Goal: Transaction & Acquisition: Purchase product/service

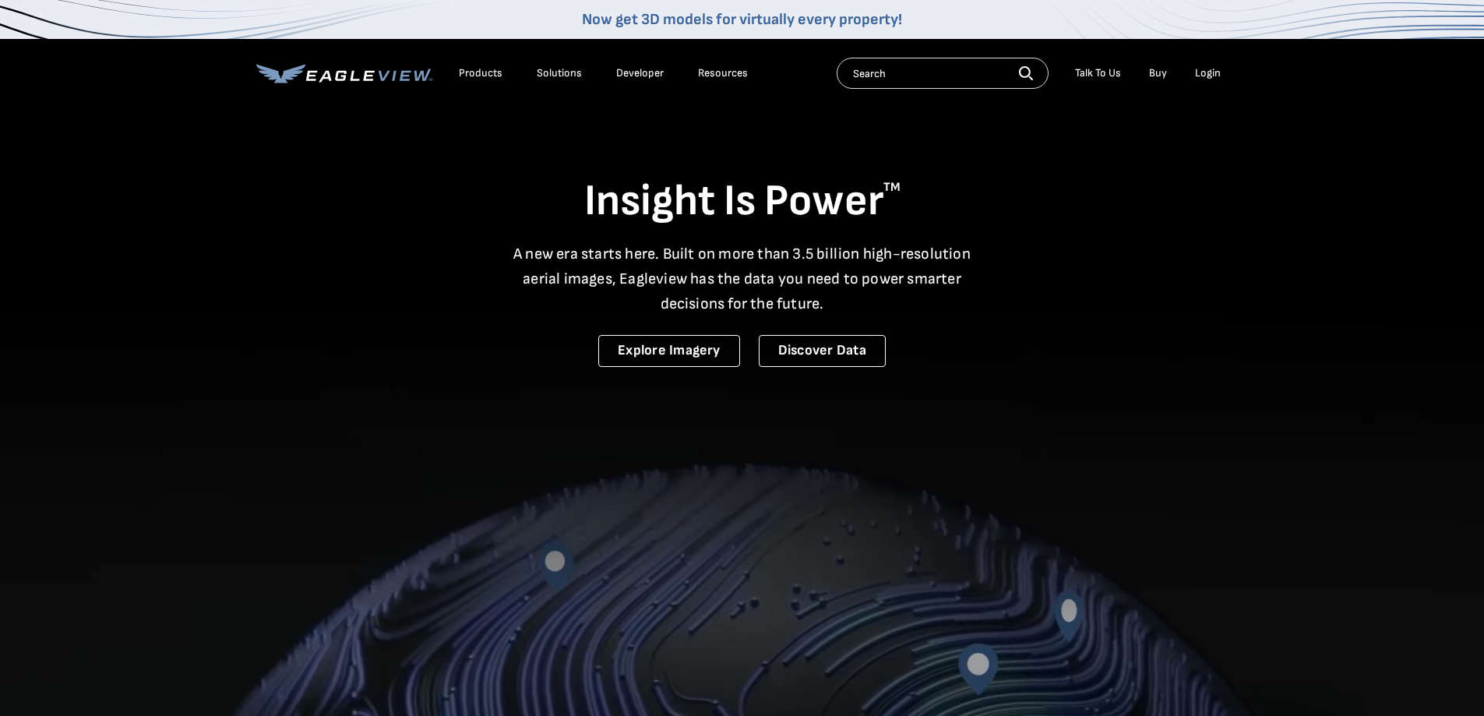
click at [1164, 73] on link "Buy" at bounding box center [1158, 73] width 18 height 14
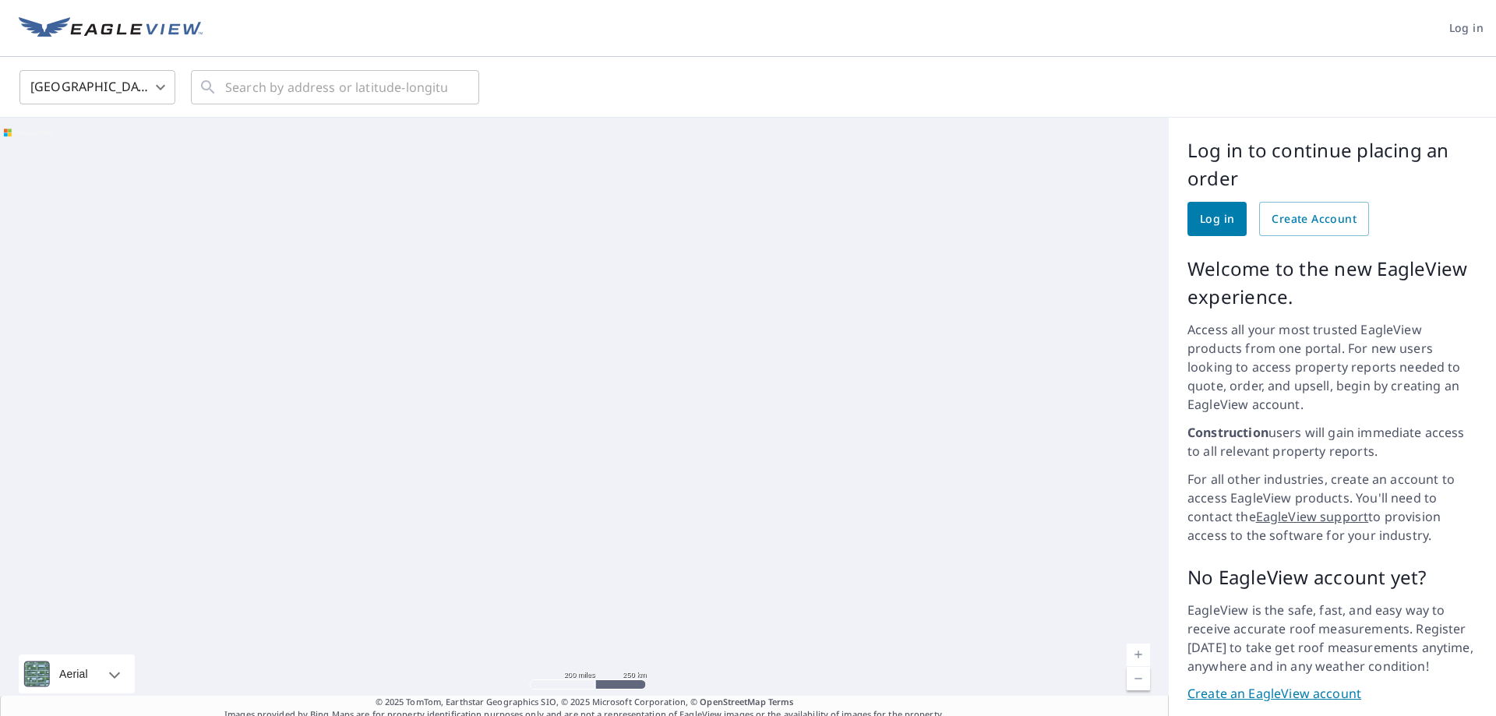
click at [1209, 217] on span "Log in" at bounding box center [1217, 219] width 34 height 19
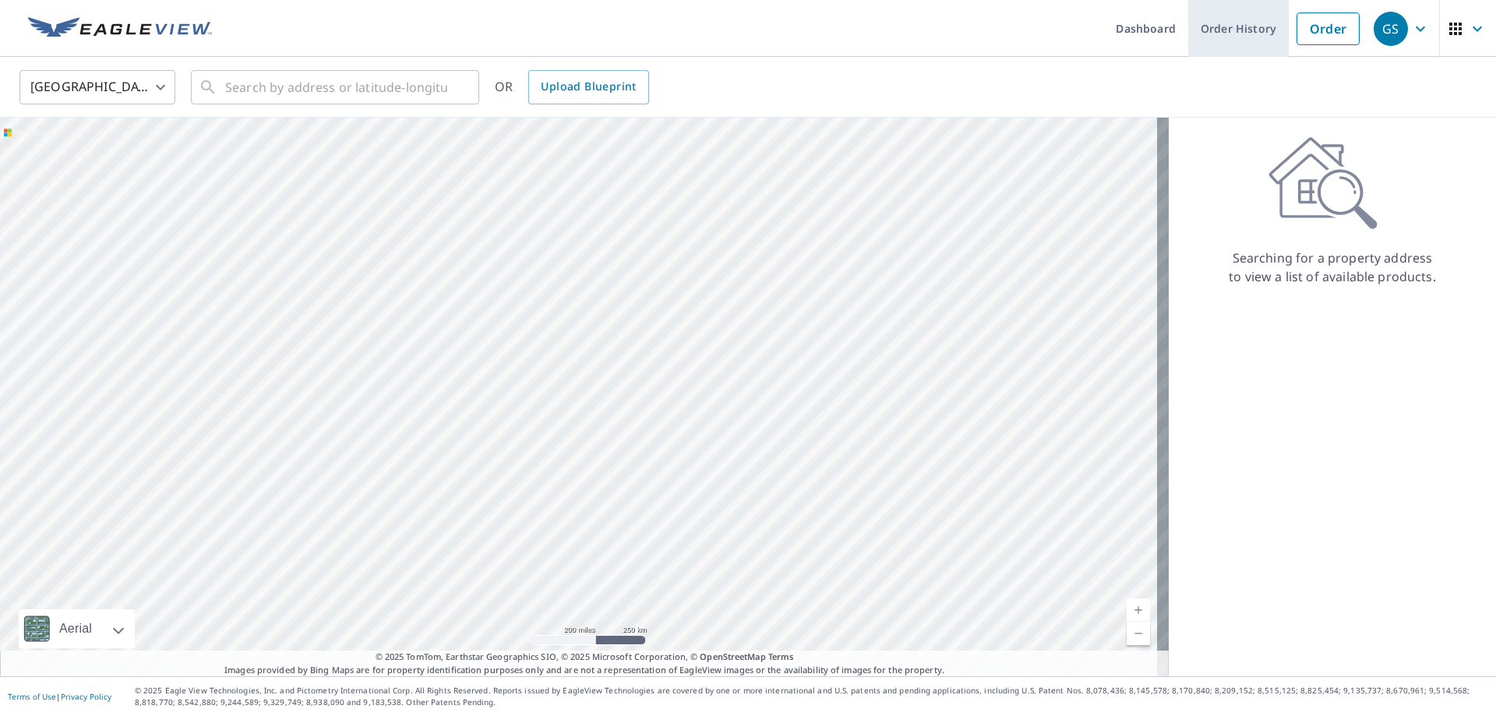
click at [1239, 36] on link "Order History" at bounding box center [1238, 28] width 100 height 57
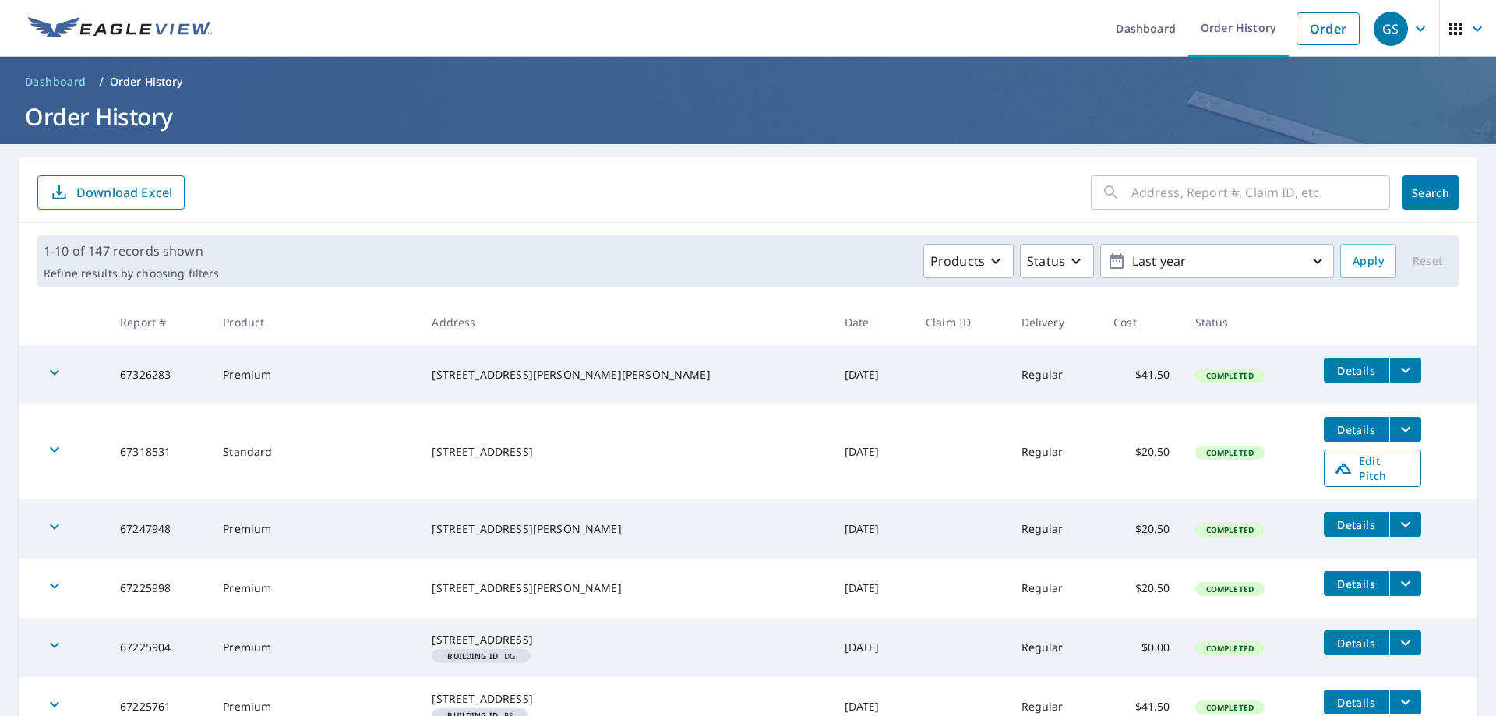
click at [1334, 465] on span "Edit Pitch" at bounding box center [1372, 468] width 77 height 30
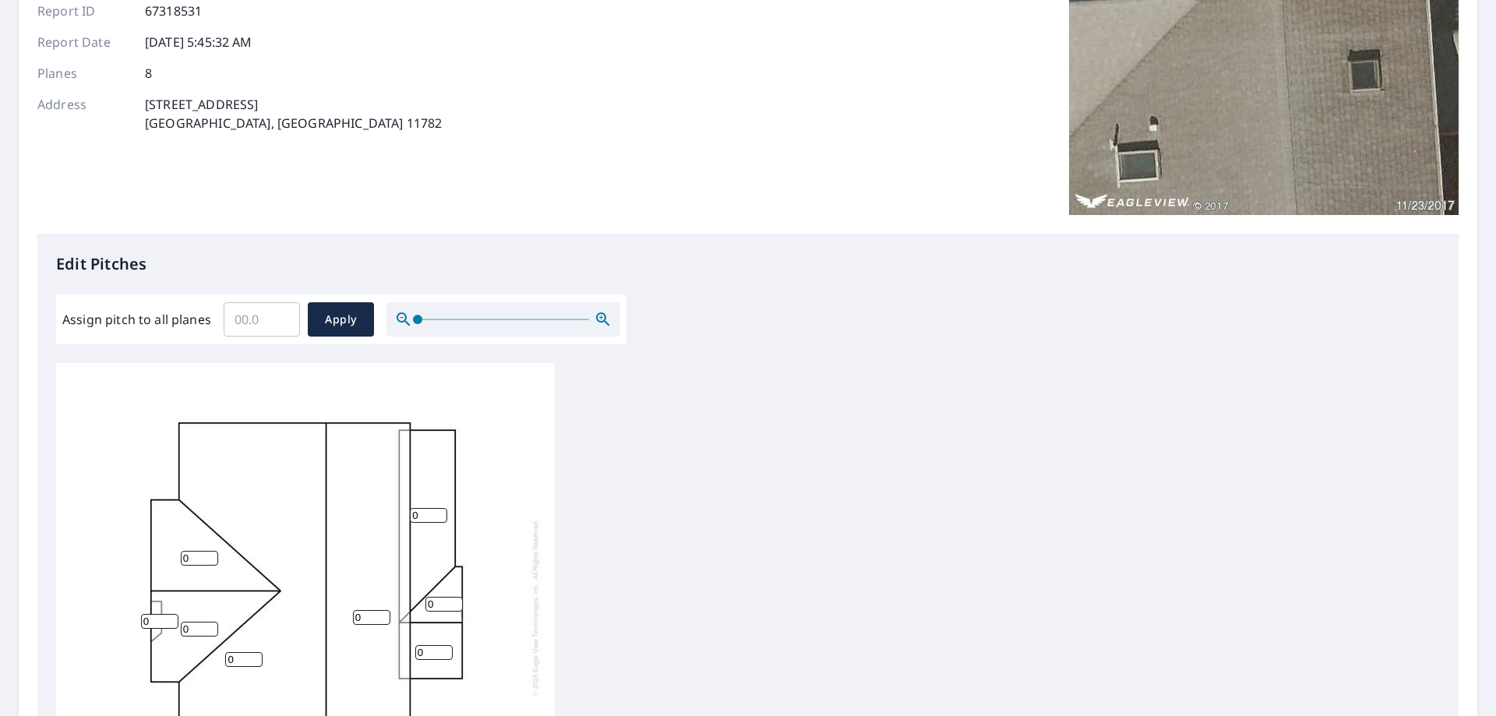
scroll to position [234, 0]
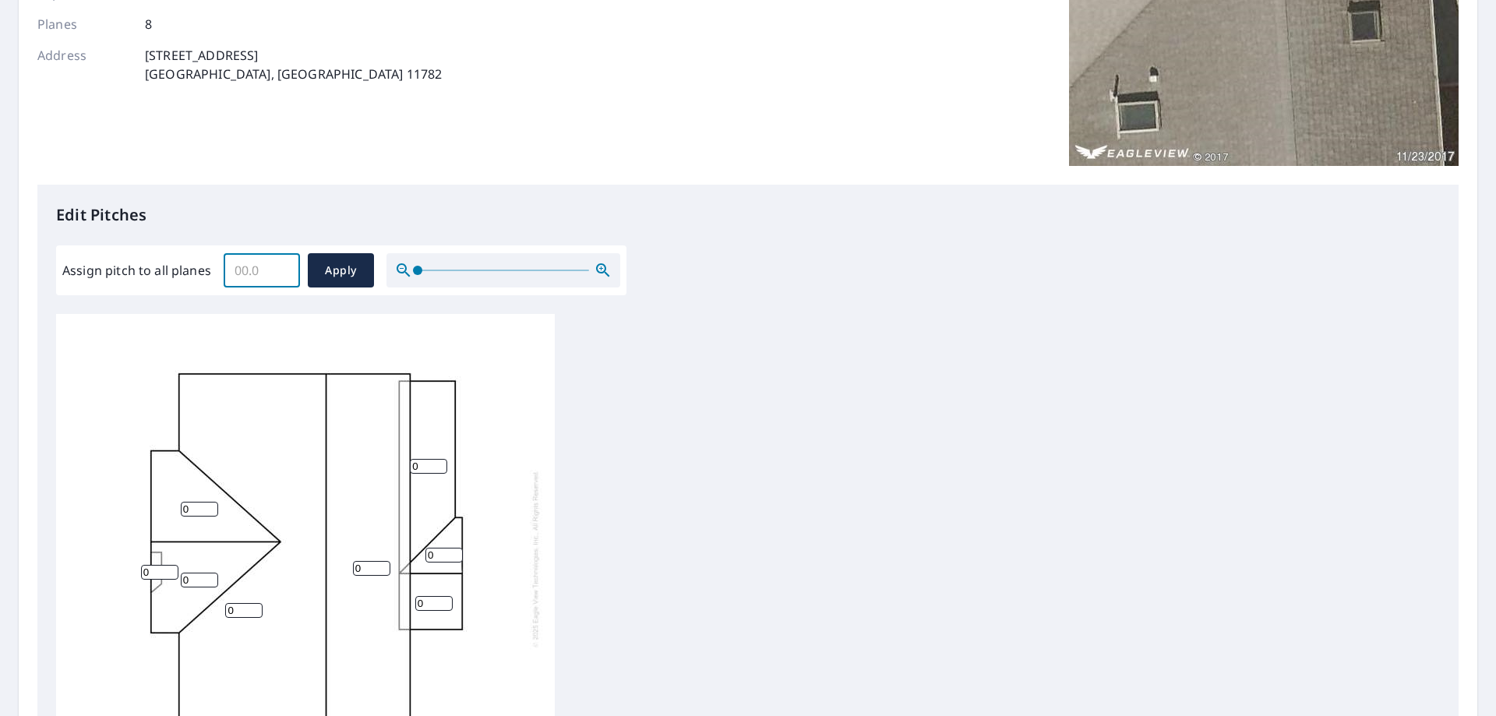
click at [268, 272] on input "Assign pitch to all planes" at bounding box center [262, 270] width 76 height 44
click at [278, 264] on input "0.1" at bounding box center [262, 270] width 76 height 44
click at [278, 264] on input "0.2" at bounding box center [262, 270] width 76 height 44
click at [278, 264] on input "0.3" at bounding box center [262, 270] width 76 height 44
click at [278, 264] on input "0.4" at bounding box center [262, 270] width 76 height 44
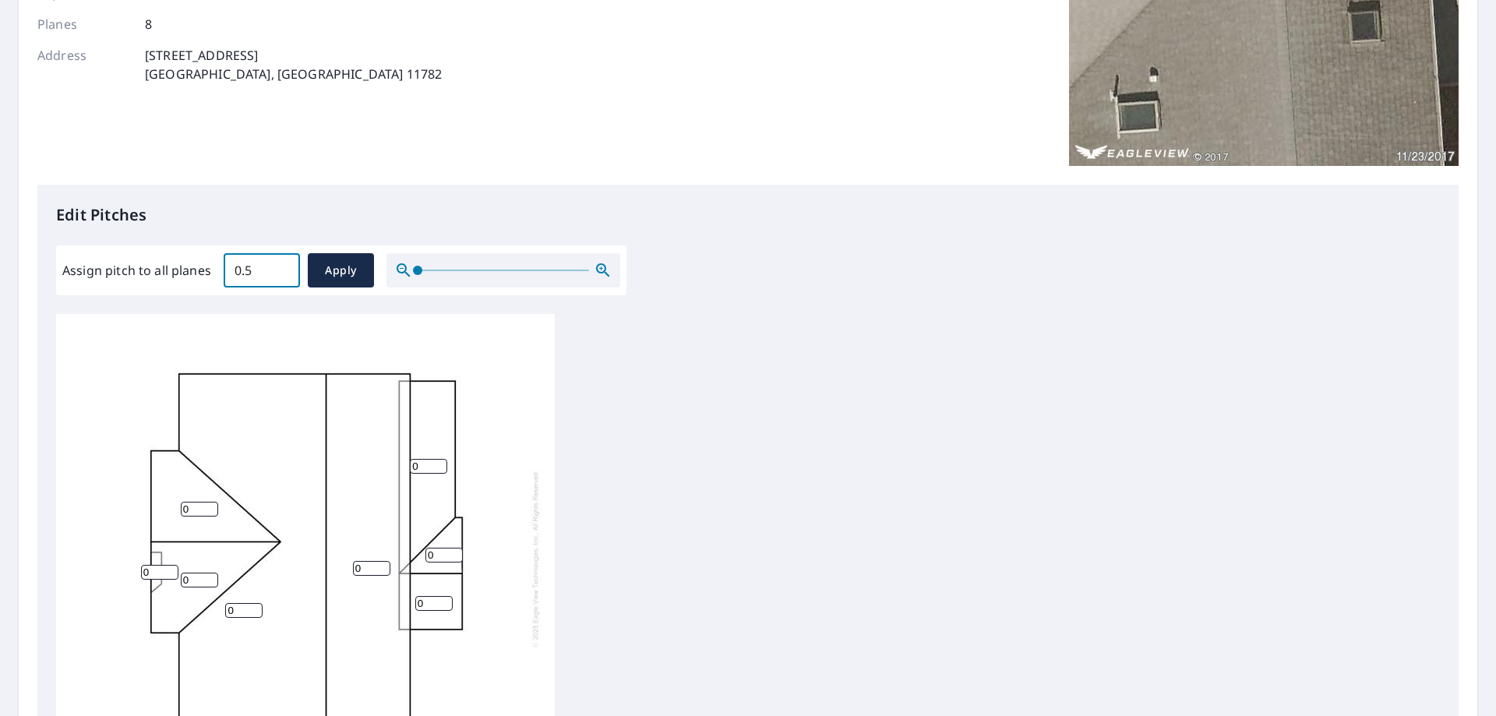
click at [278, 264] on input "0.5" at bounding box center [262, 270] width 76 height 44
click at [278, 264] on input "0.6" at bounding box center [262, 270] width 76 height 44
click at [278, 264] on input "0.8" at bounding box center [262, 270] width 76 height 44
click at [278, 264] on input "1" at bounding box center [262, 270] width 76 height 44
click at [278, 264] on input "1.1" at bounding box center [262, 270] width 76 height 44
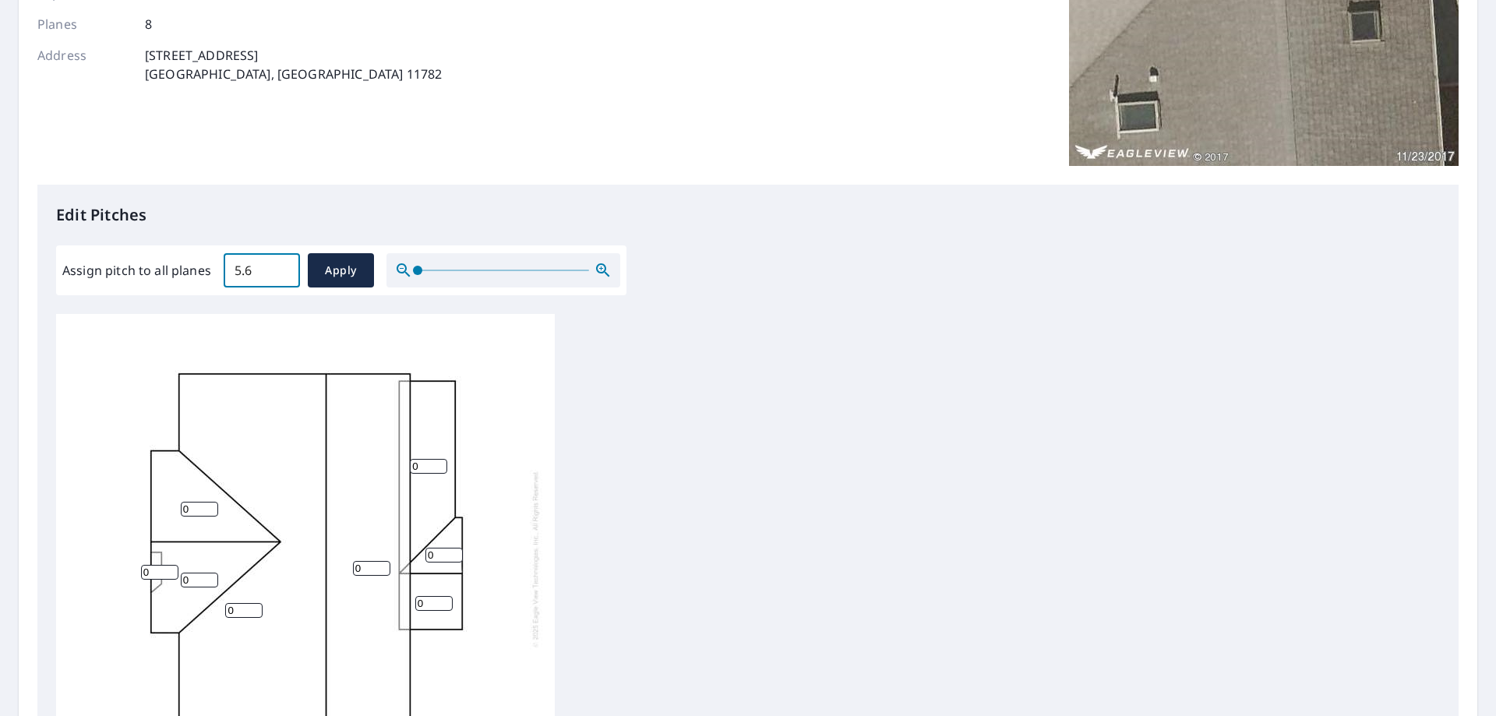
click at [278, 264] on input "5.6" at bounding box center [262, 270] width 76 height 44
click at [278, 264] on input "5.7" at bounding box center [262, 270] width 76 height 44
click at [278, 264] on input "5.8" at bounding box center [262, 270] width 76 height 44
click at [278, 264] on input "5.9" at bounding box center [262, 270] width 76 height 44
type input "6"
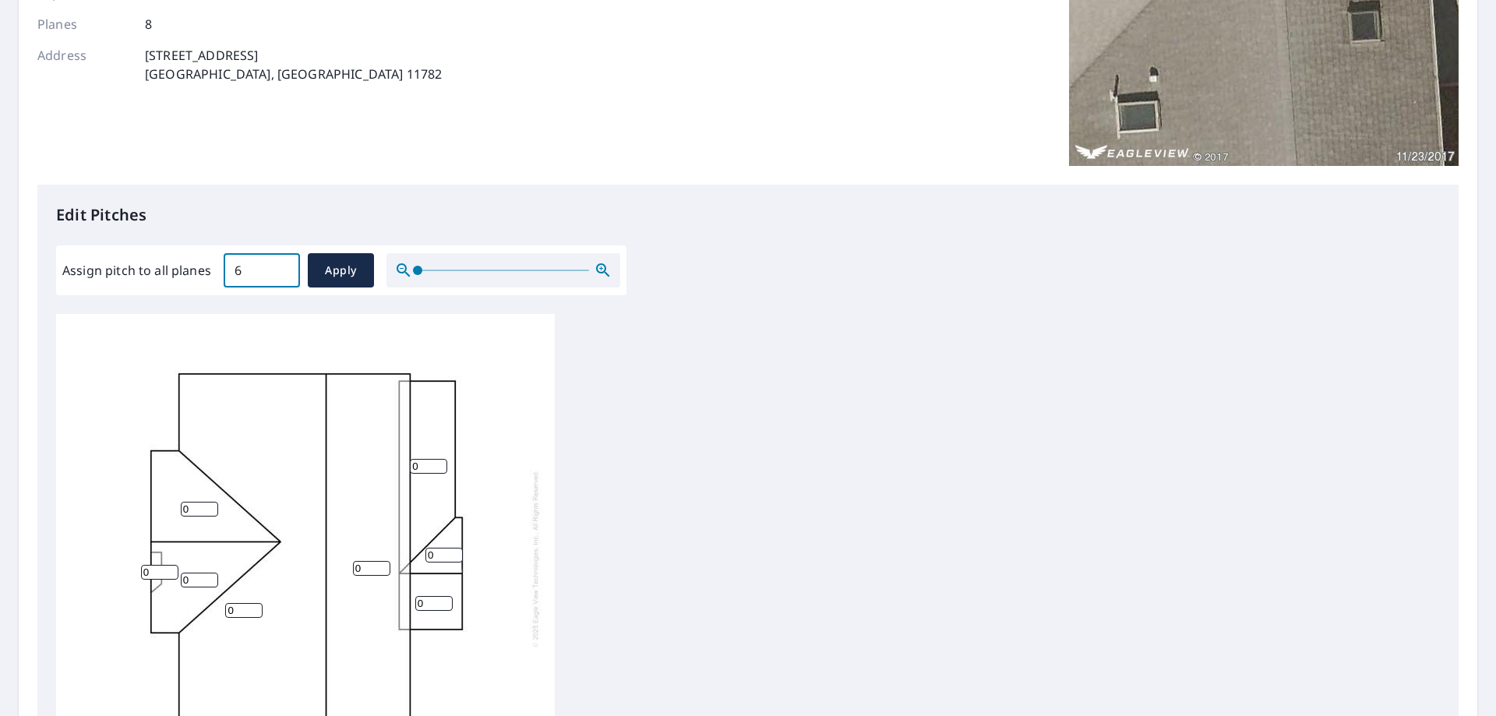
click at [278, 264] on input "6" at bounding box center [262, 270] width 76 height 44
click at [333, 267] on span "Apply" at bounding box center [340, 270] width 41 height 19
type input "6"
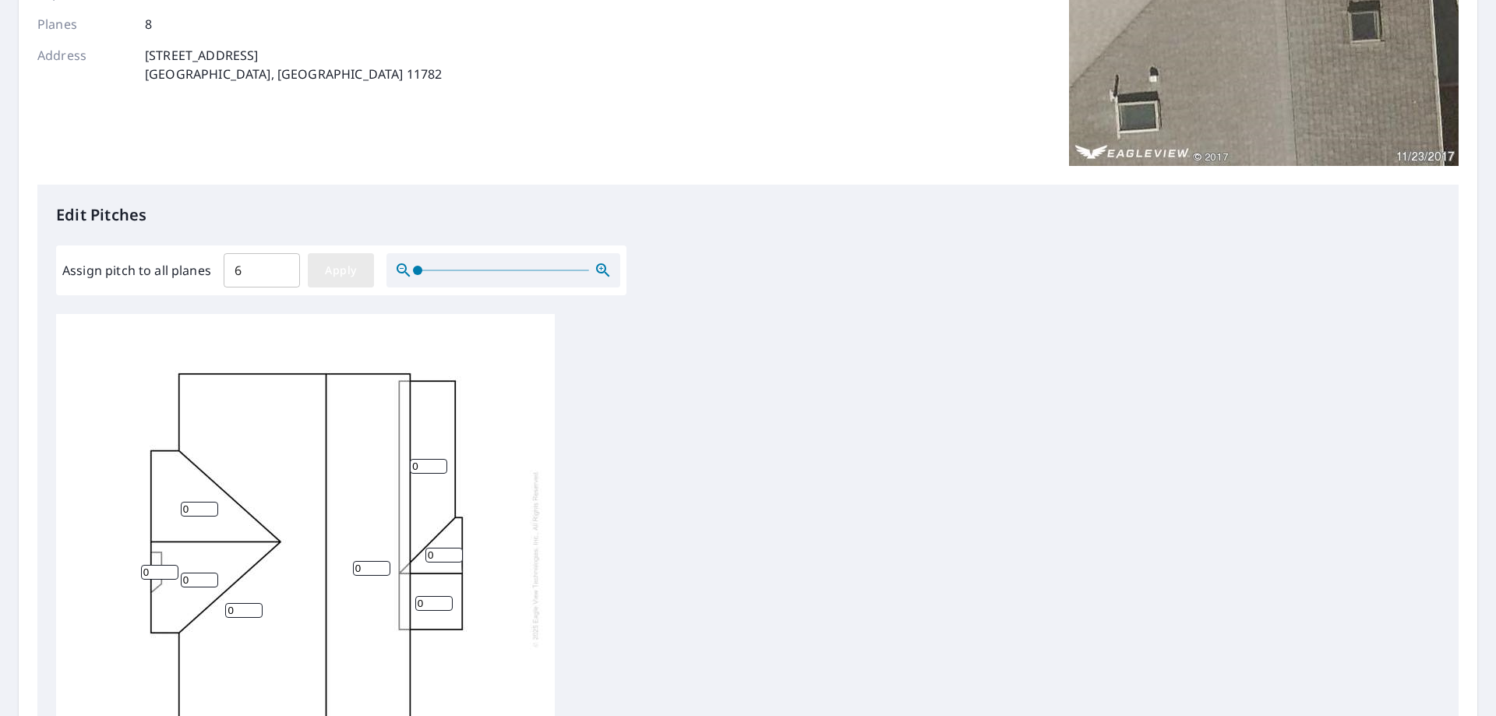
type input "6"
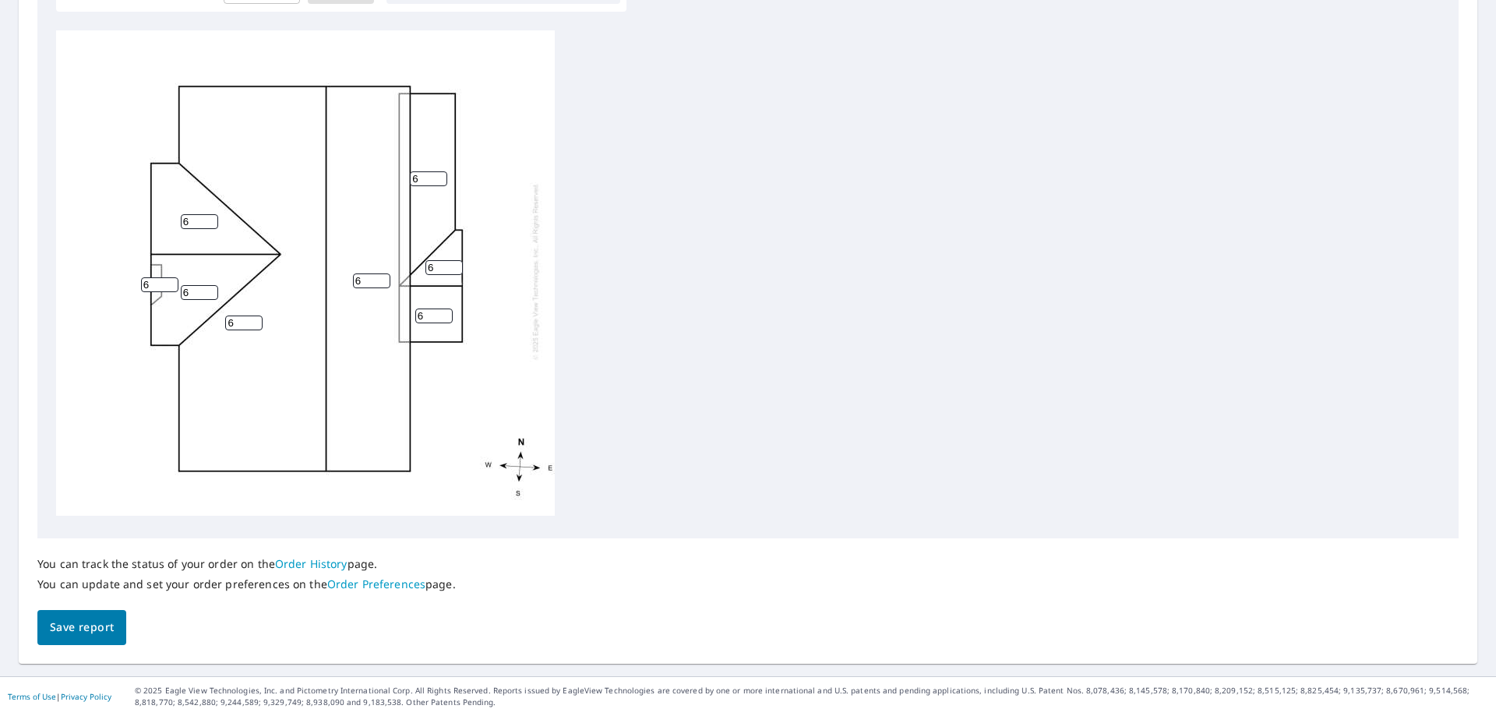
scroll to position [16, 0]
click at [97, 620] on span "Save report" at bounding box center [82, 627] width 64 height 19
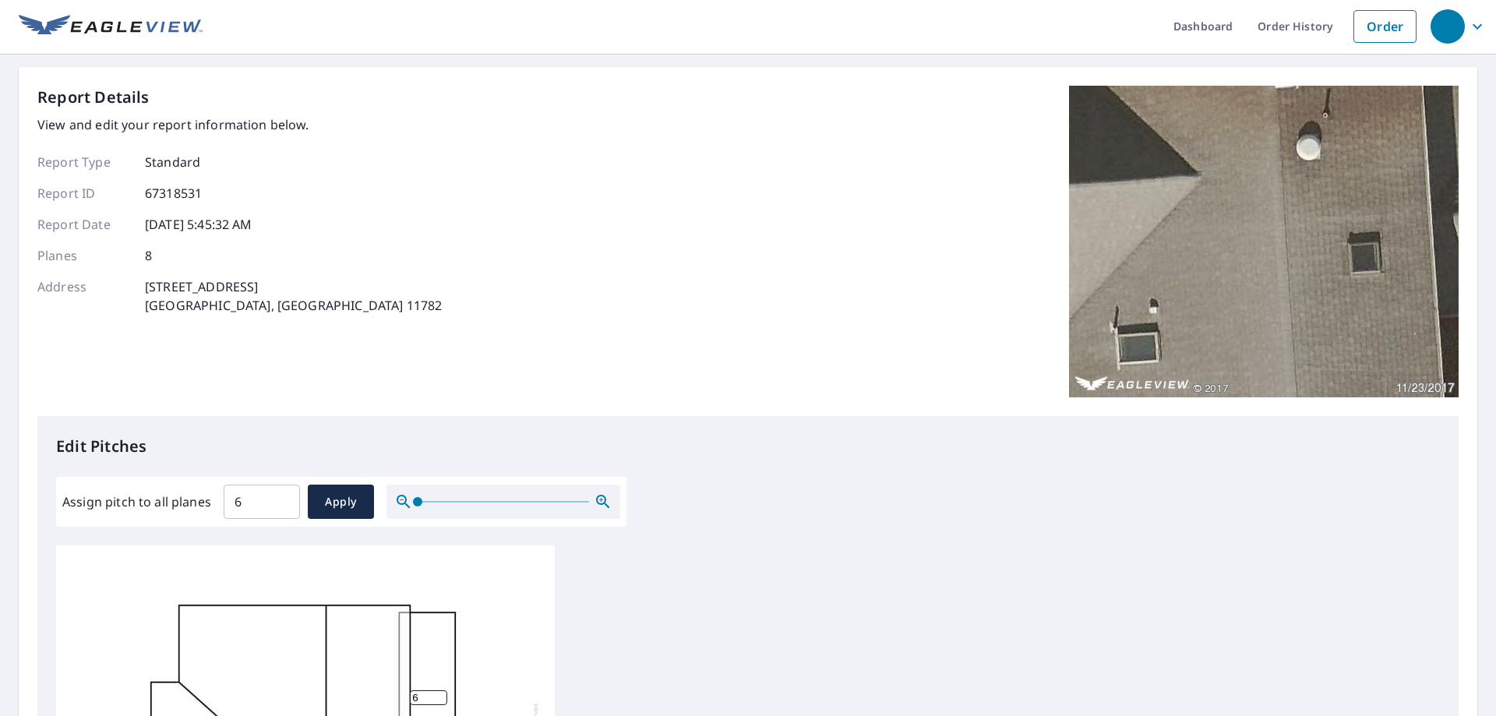
scroll to position [0, 0]
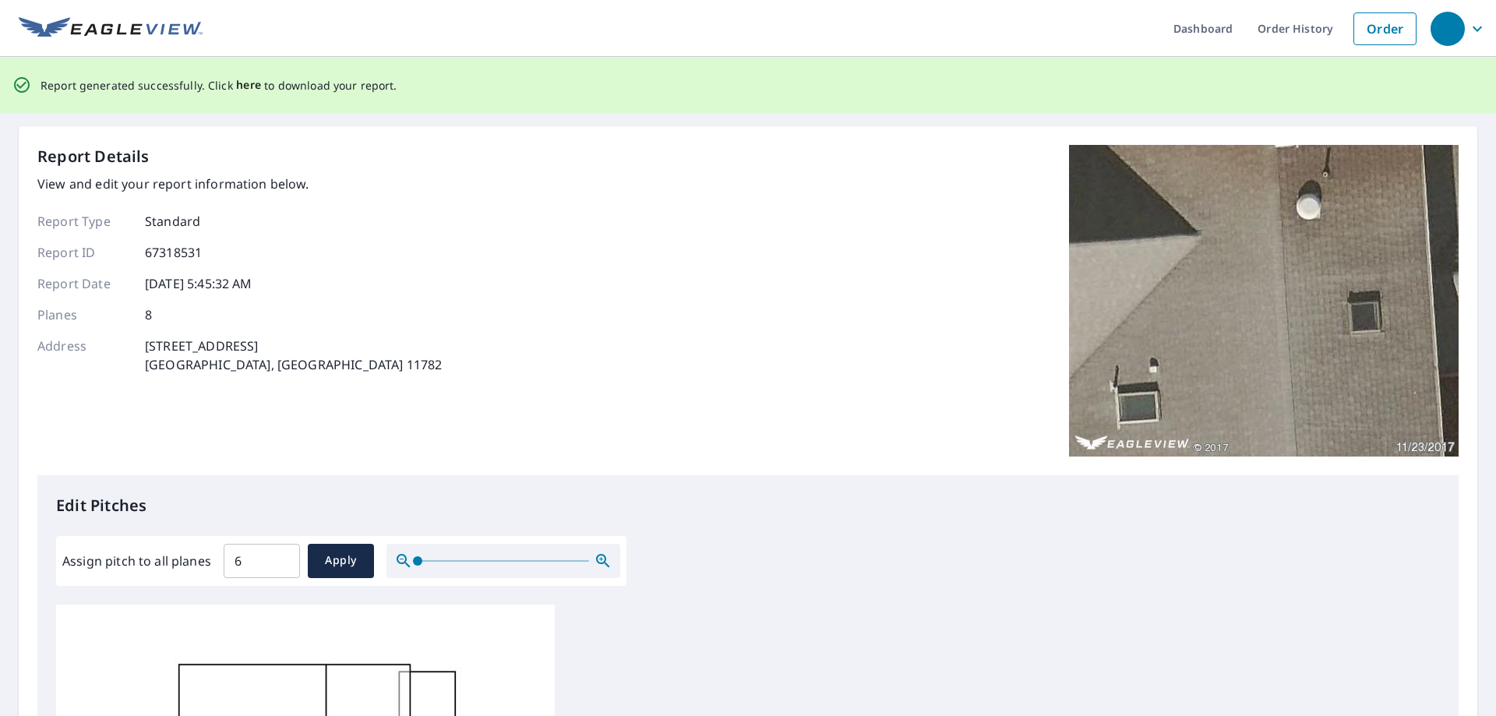
click at [239, 83] on span "here" at bounding box center [249, 85] width 26 height 19
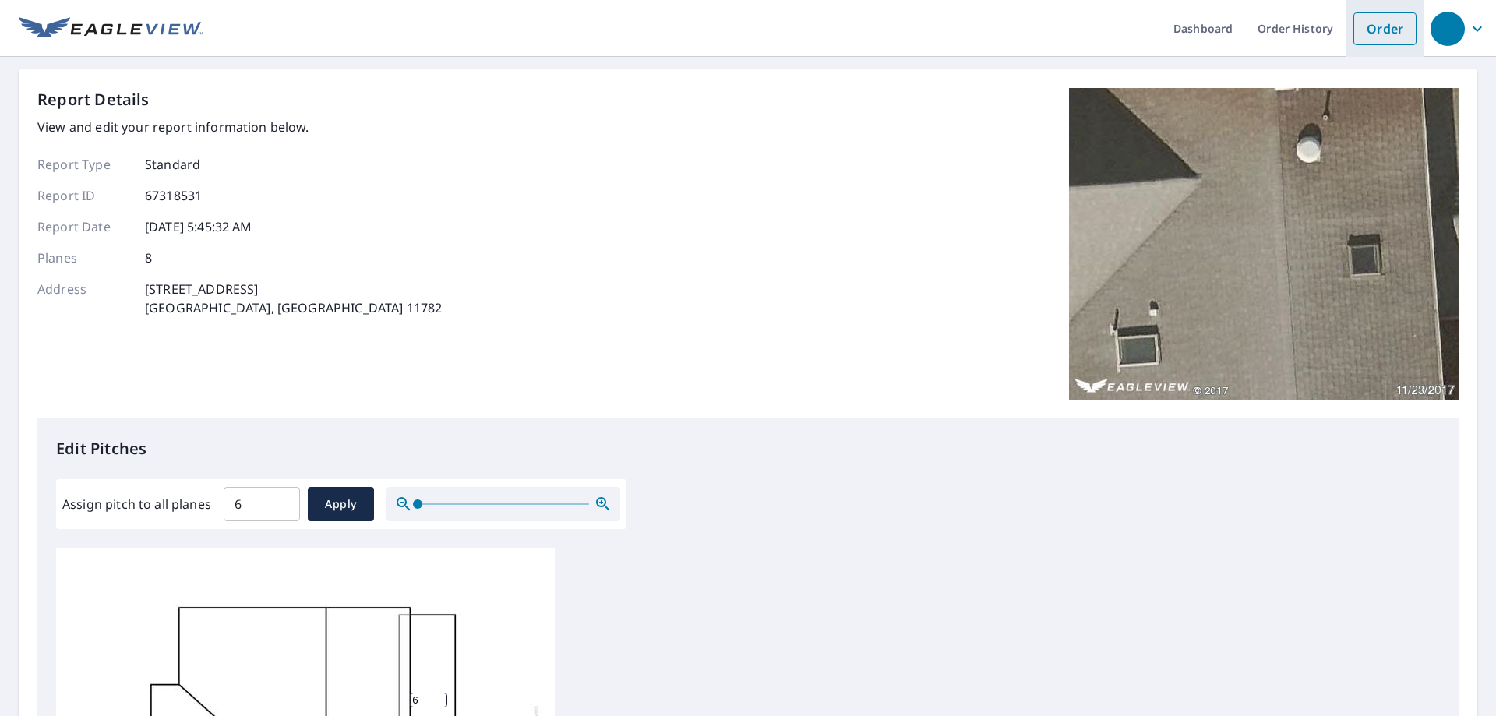
click at [1369, 33] on link "Order" at bounding box center [1384, 28] width 63 height 33
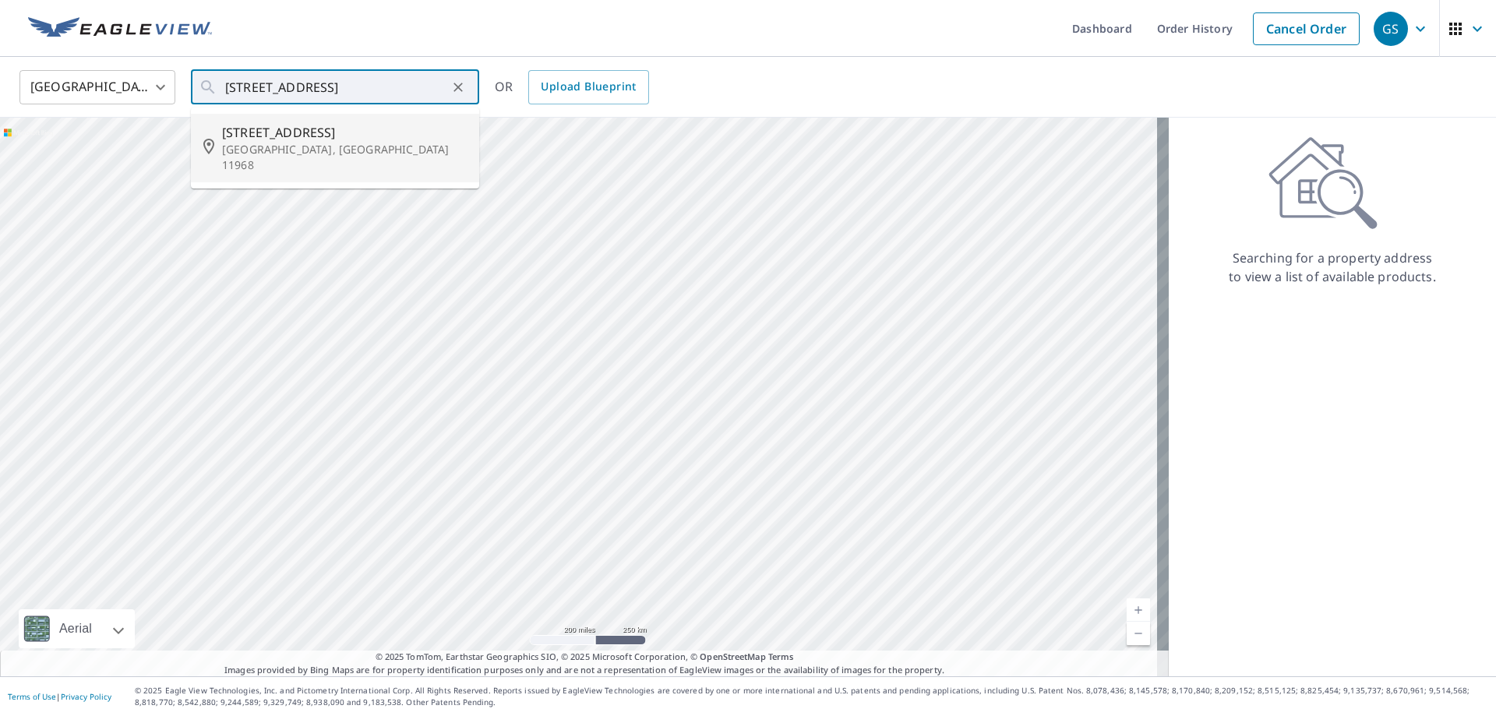
click at [273, 129] on span "[STREET_ADDRESS]" at bounding box center [344, 132] width 245 height 19
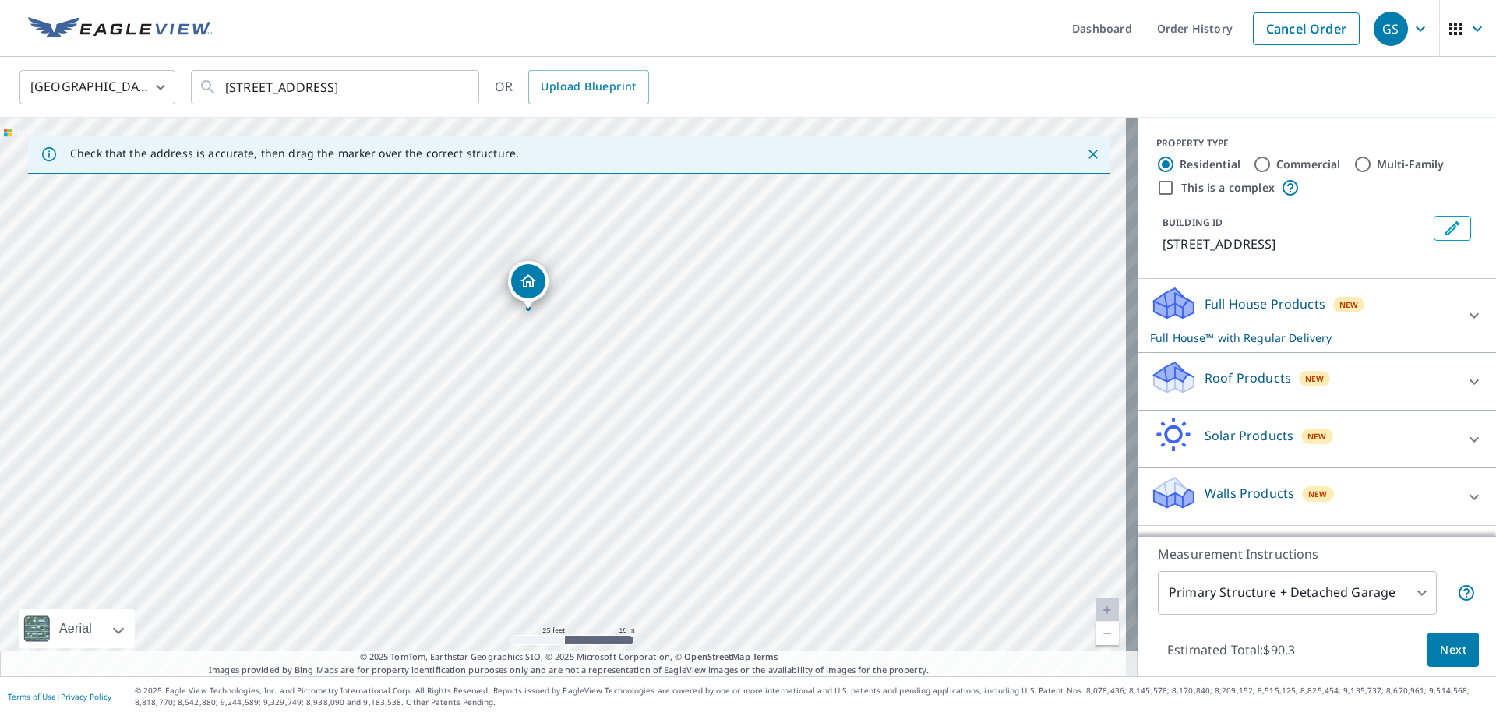
drag, startPoint x: 590, startPoint y: 355, endPoint x: 529, endPoint y: 284, distance: 93.9
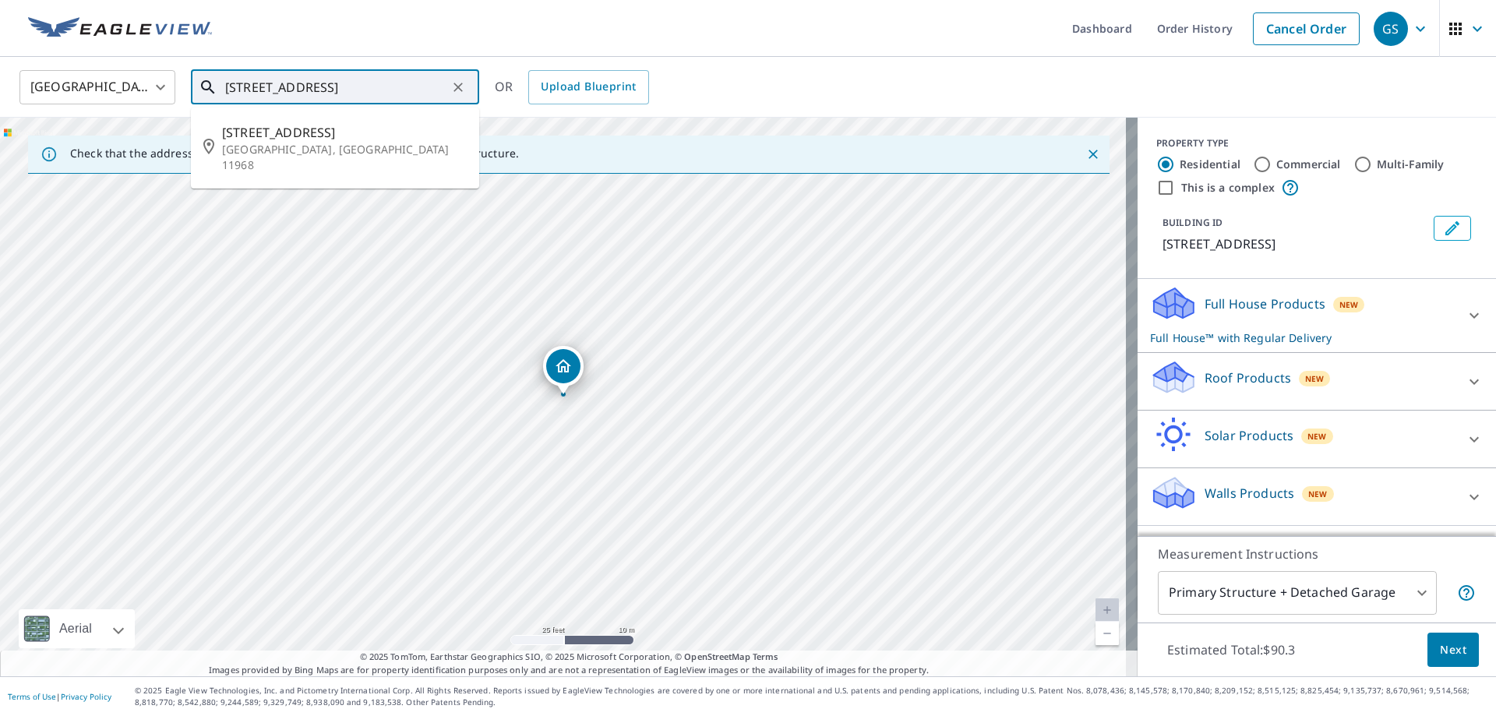
drag, startPoint x: 238, startPoint y: 88, endPoint x: 243, endPoint y: 95, distance: 8.4
click at [240, 90] on input "53 Shore Rd Southampton, NY 11968" at bounding box center [336, 87] width 222 height 44
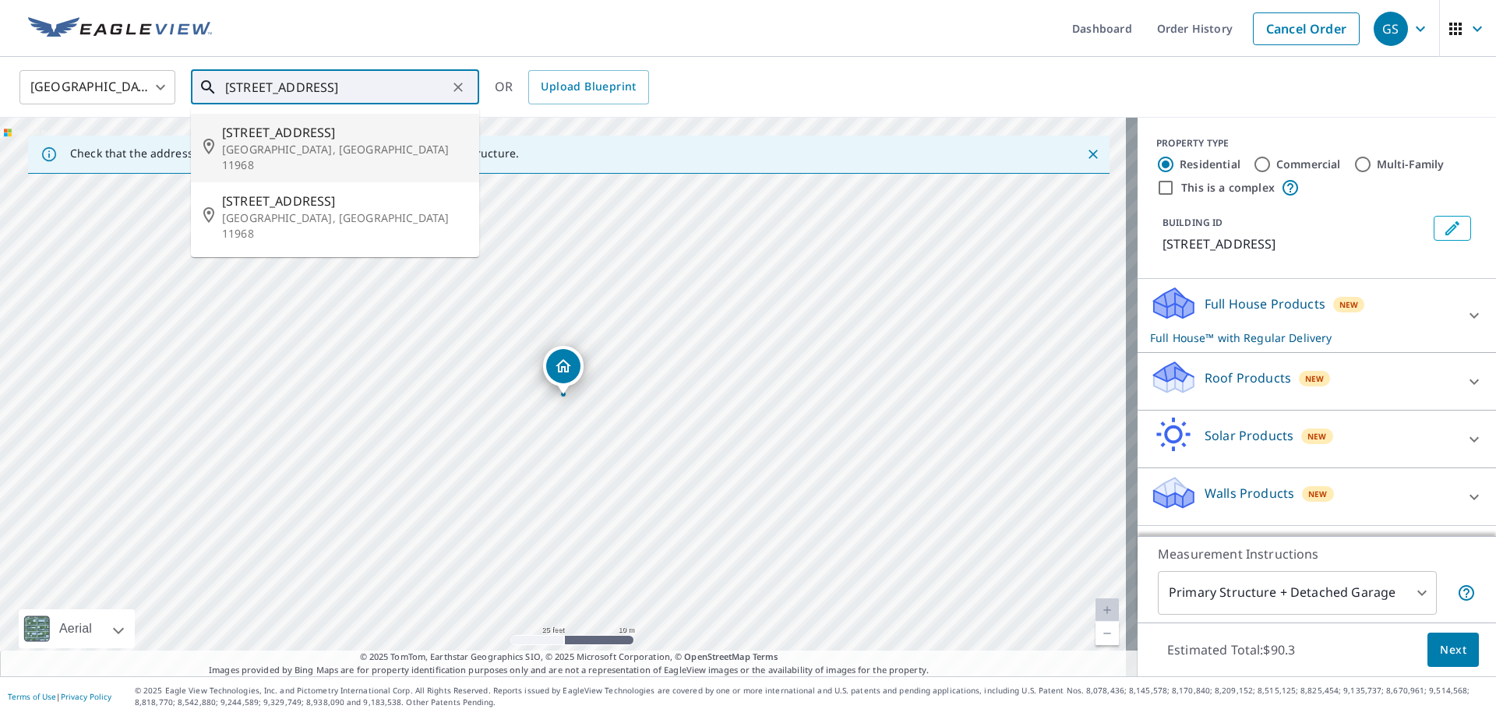
click at [284, 138] on span "55 Shore Rd" at bounding box center [344, 132] width 245 height 19
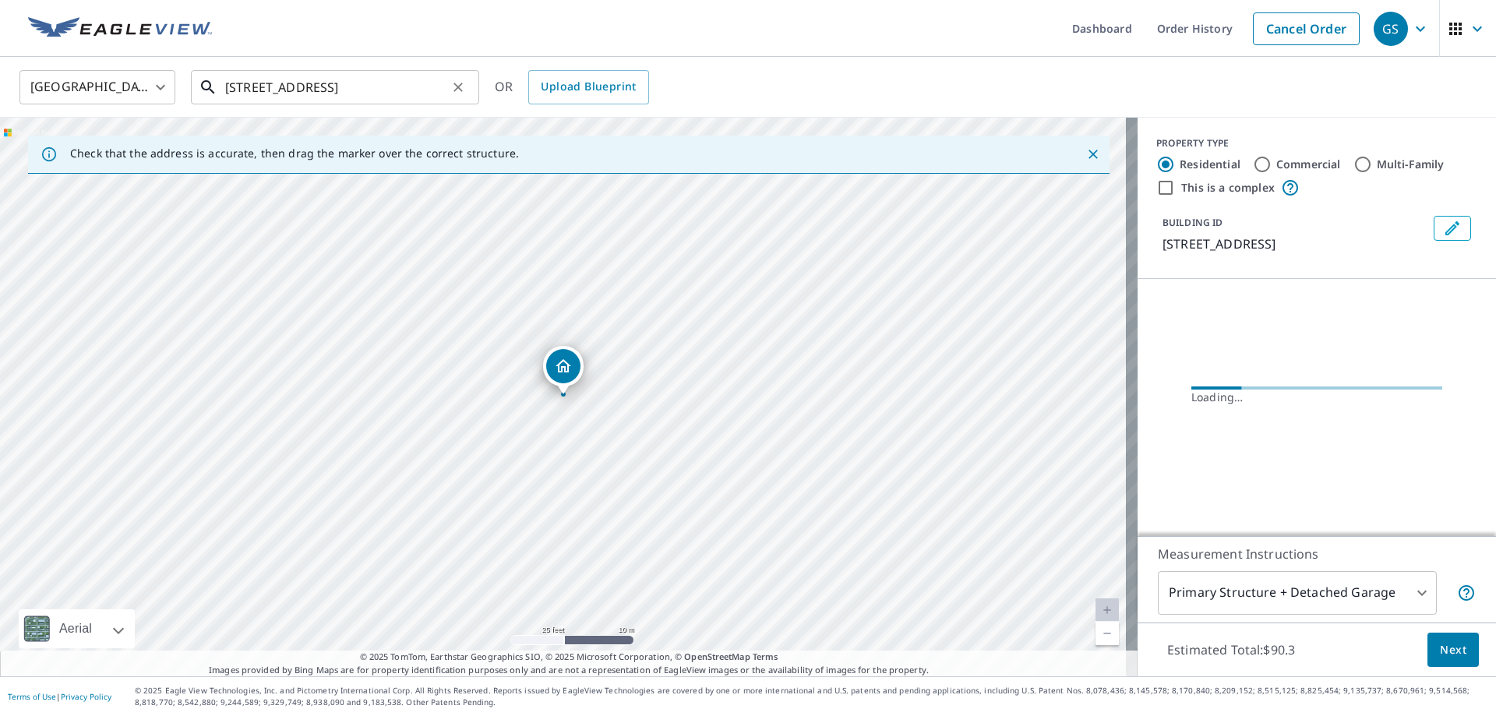
click at [303, 86] on input "55 Shore Rd Southampton, NY 11968" at bounding box center [336, 87] width 222 height 44
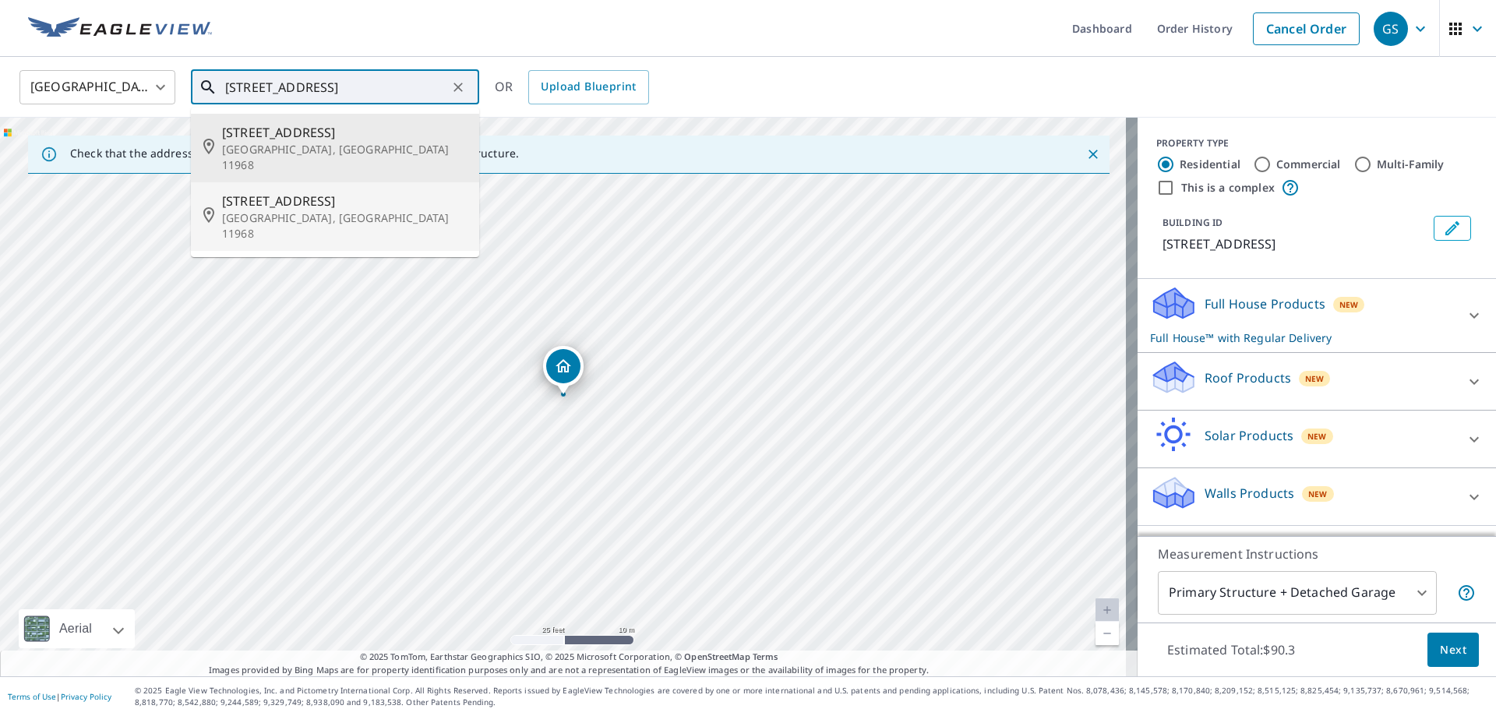
click at [275, 192] on span "55 E Shore Rd" at bounding box center [344, 201] width 245 height 19
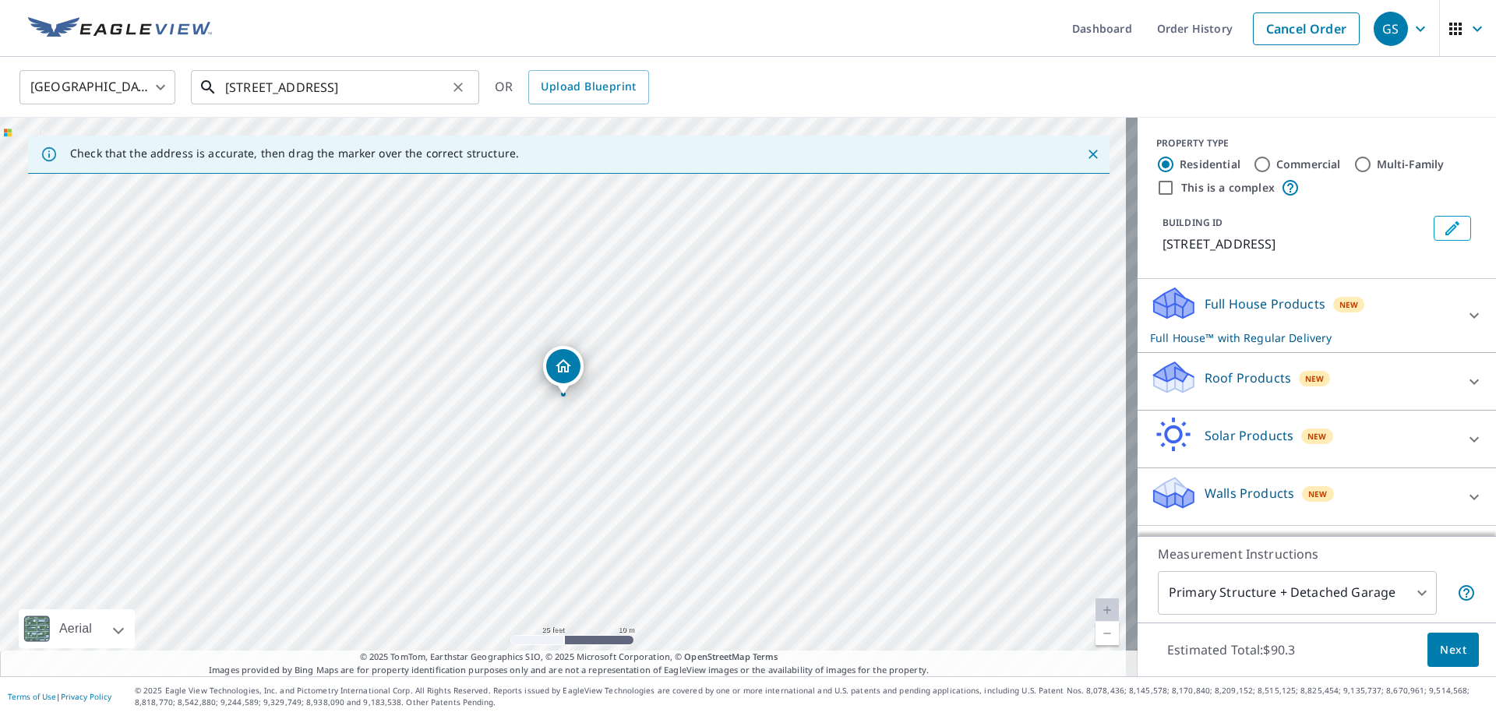
click at [442, 83] on input "55 E Shore Rd Southampton, NY 11968" at bounding box center [336, 87] width 222 height 44
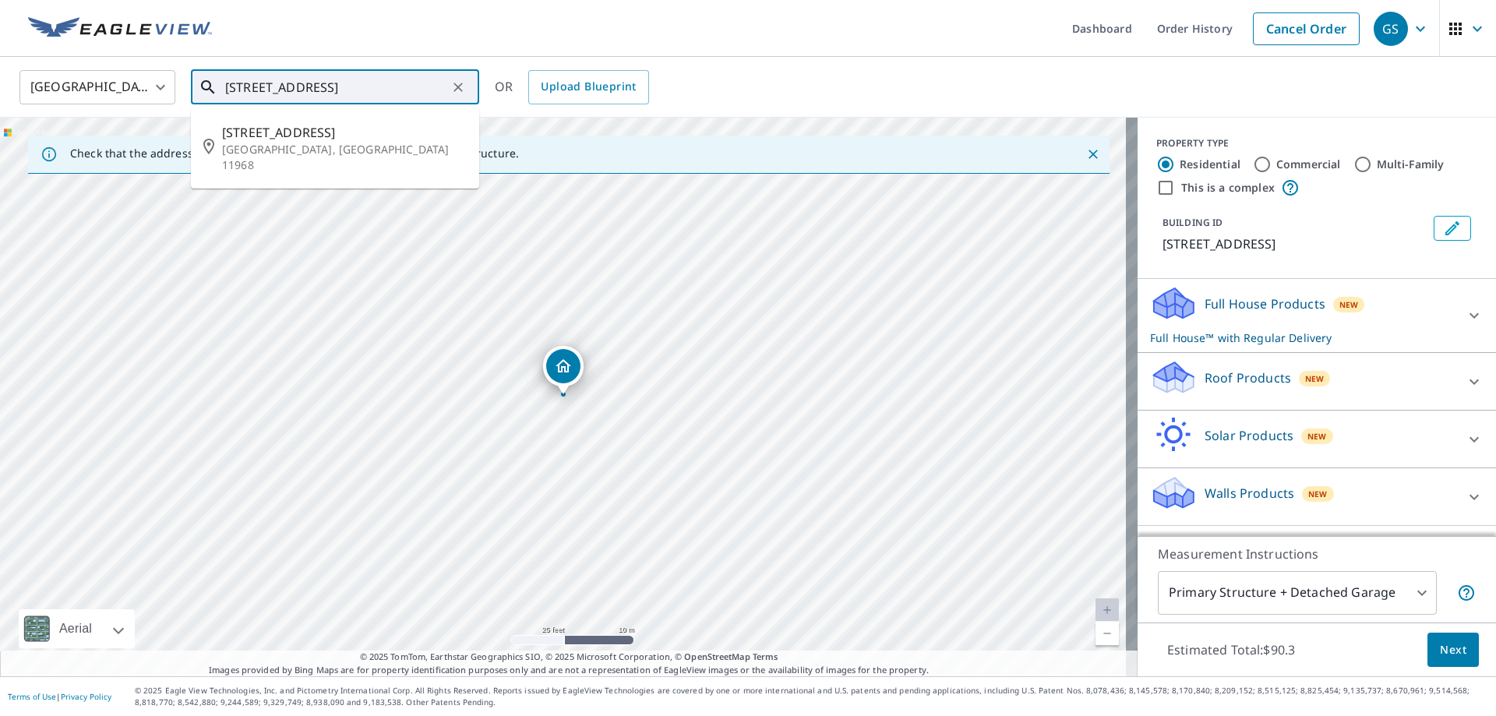
click at [245, 84] on input "55 E Shore Rd Southampton, NY 11968" at bounding box center [336, 87] width 222 height 44
click at [280, 138] on span "53 Shore Rd" at bounding box center [344, 132] width 245 height 19
type input "53 Shore Rd Southampton, NY 11968"
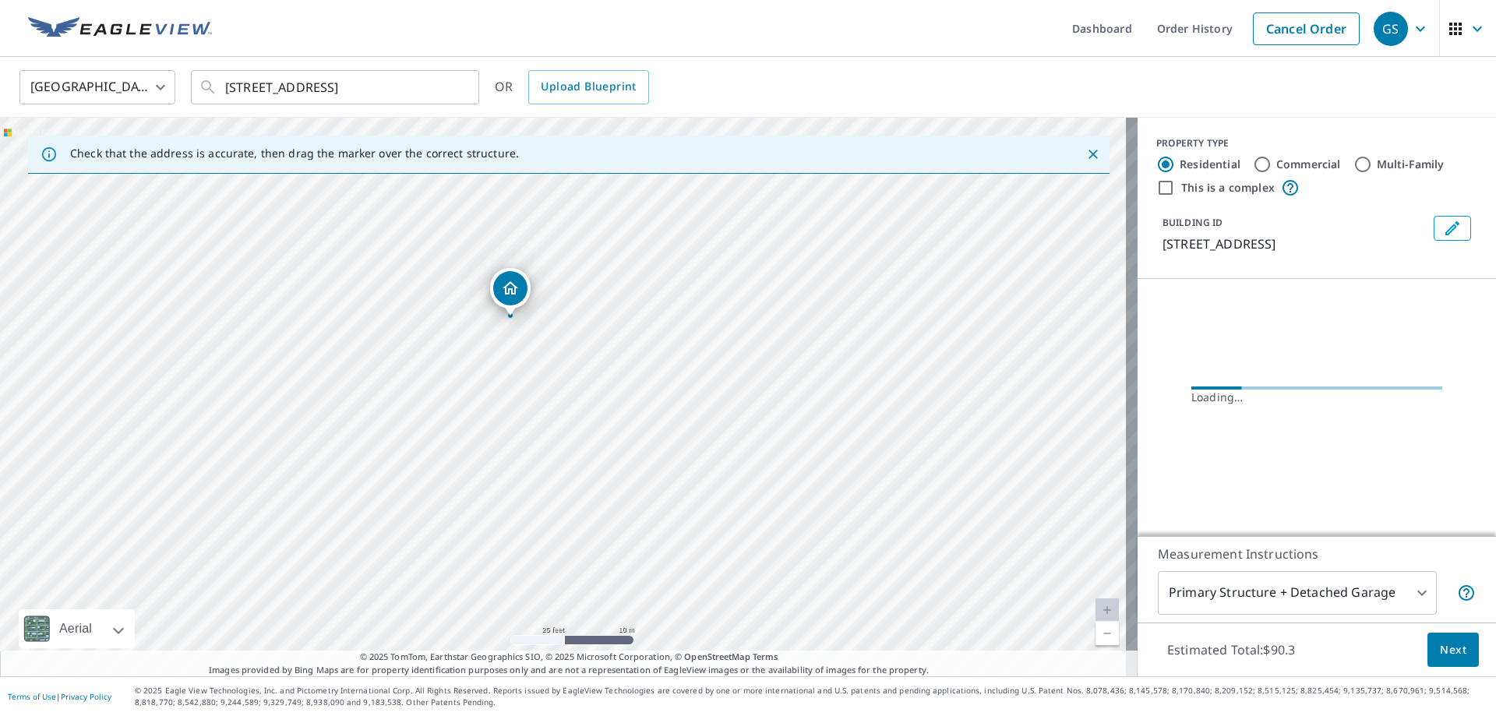
drag, startPoint x: 570, startPoint y: 374, endPoint x: 517, endPoint y: 295, distance: 94.8
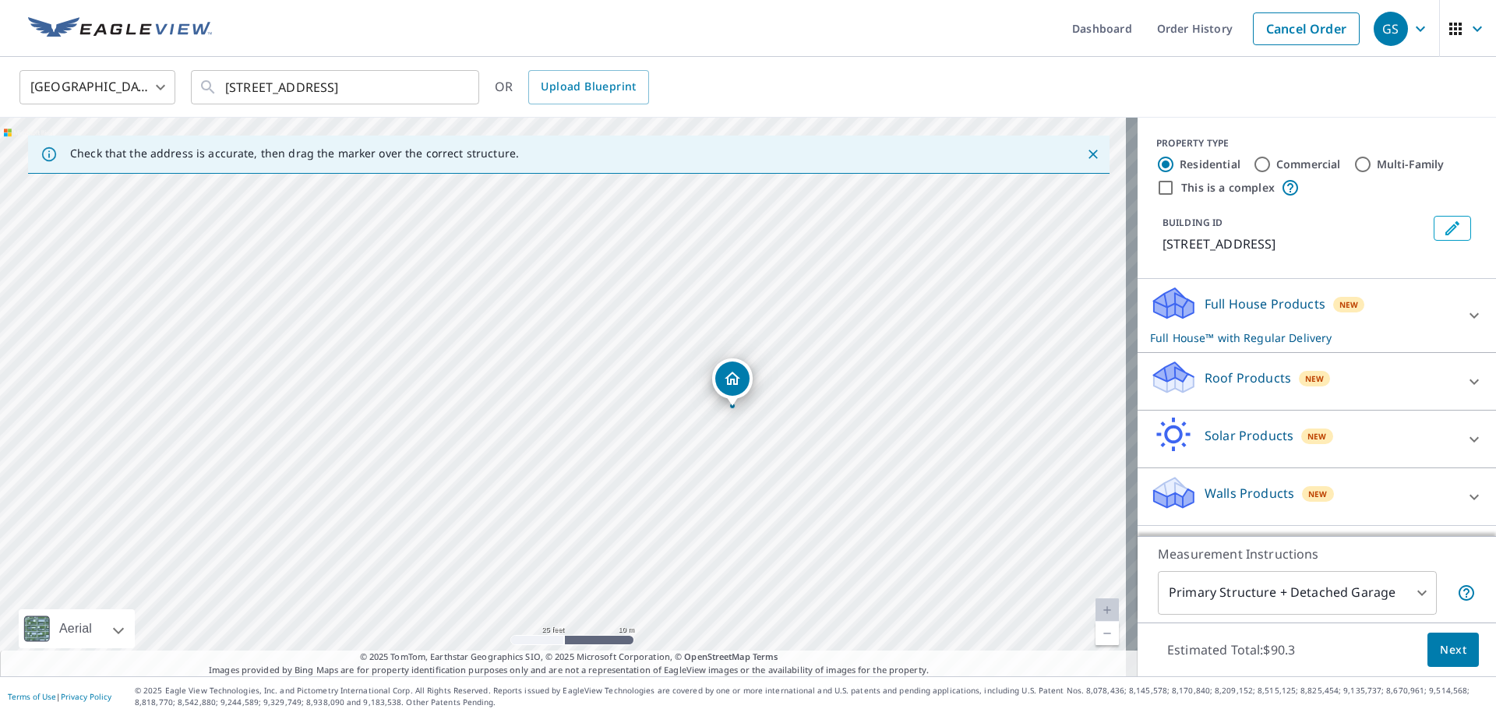
drag, startPoint x: 229, startPoint y: 191, endPoint x: 738, endPoint y: 387, distance: 545.9
click at [1467, 375] on icon at bounding box center [1473, 381] width 19 height 19
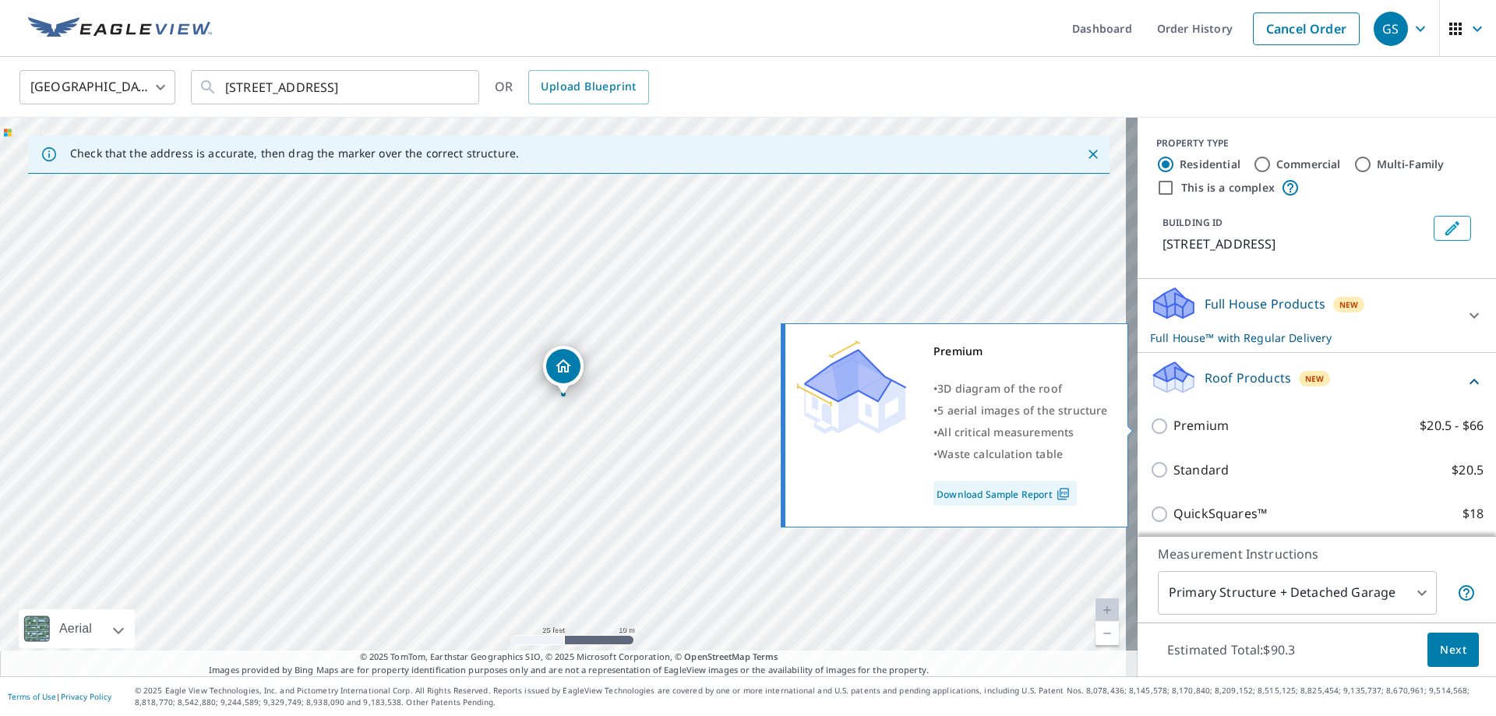
click at [1158, 423] on input "Premium $20.5 - $66" at bounding box center [1161, 426] width 23 height 19
checkbox input "true"
checkbox input "false"
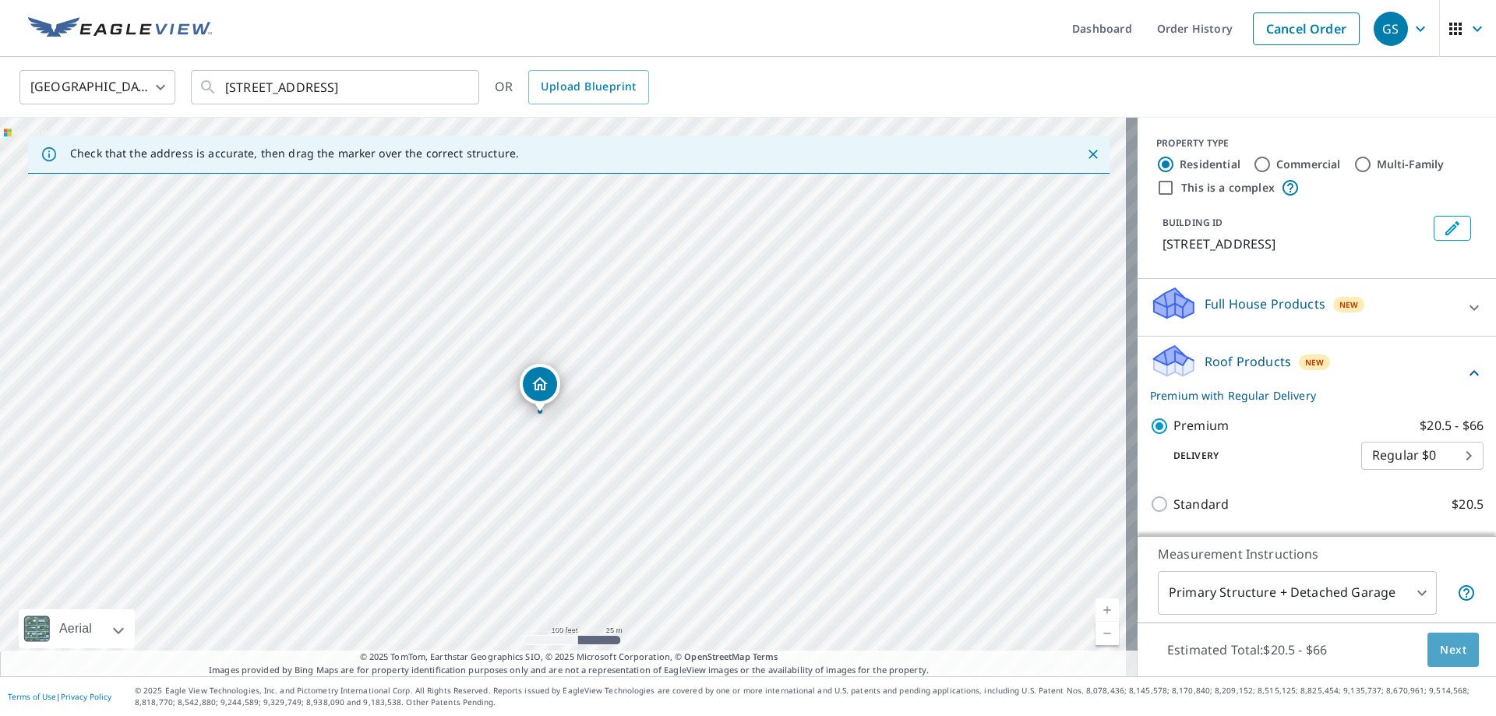
click at [1450, 651] on span "Next" at bounding box center [1453, 649] width 26 height 19
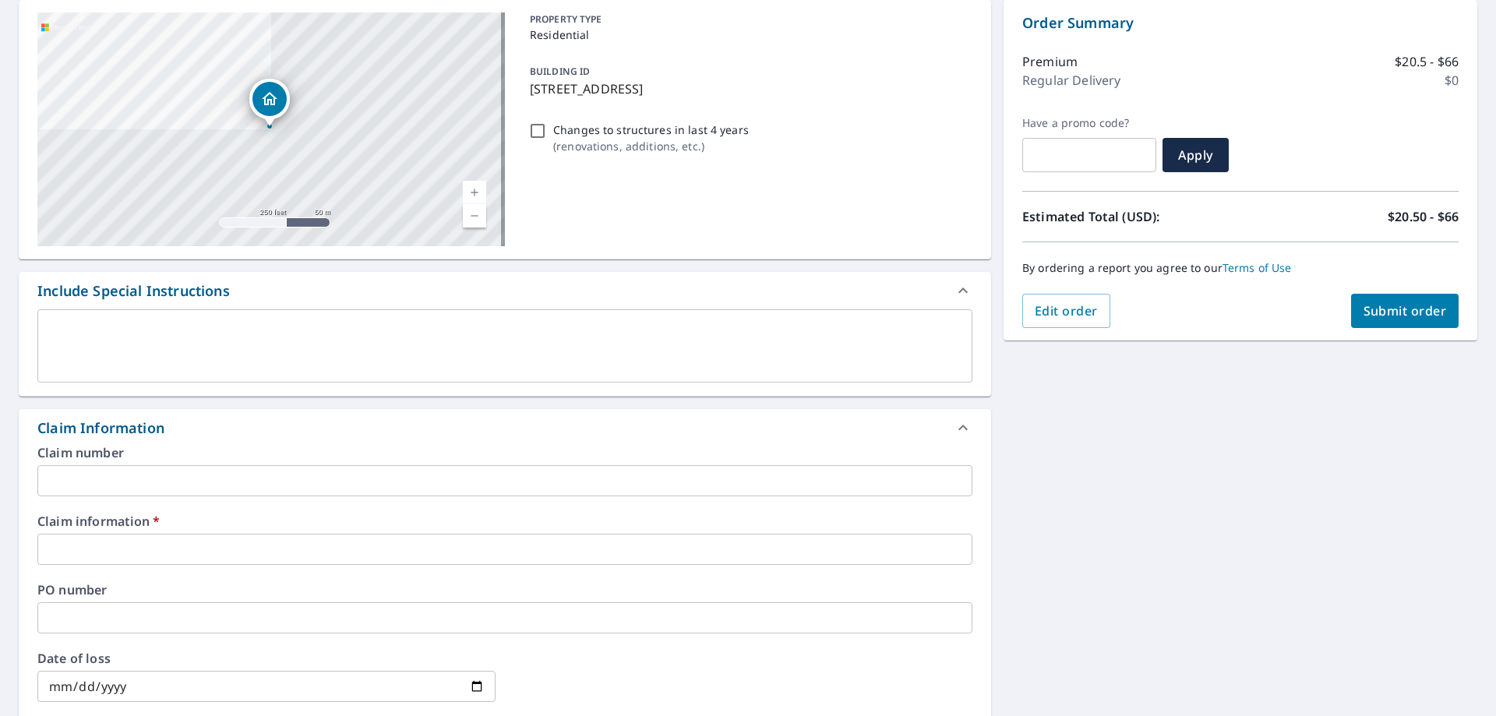
scroll to position [234, 0]
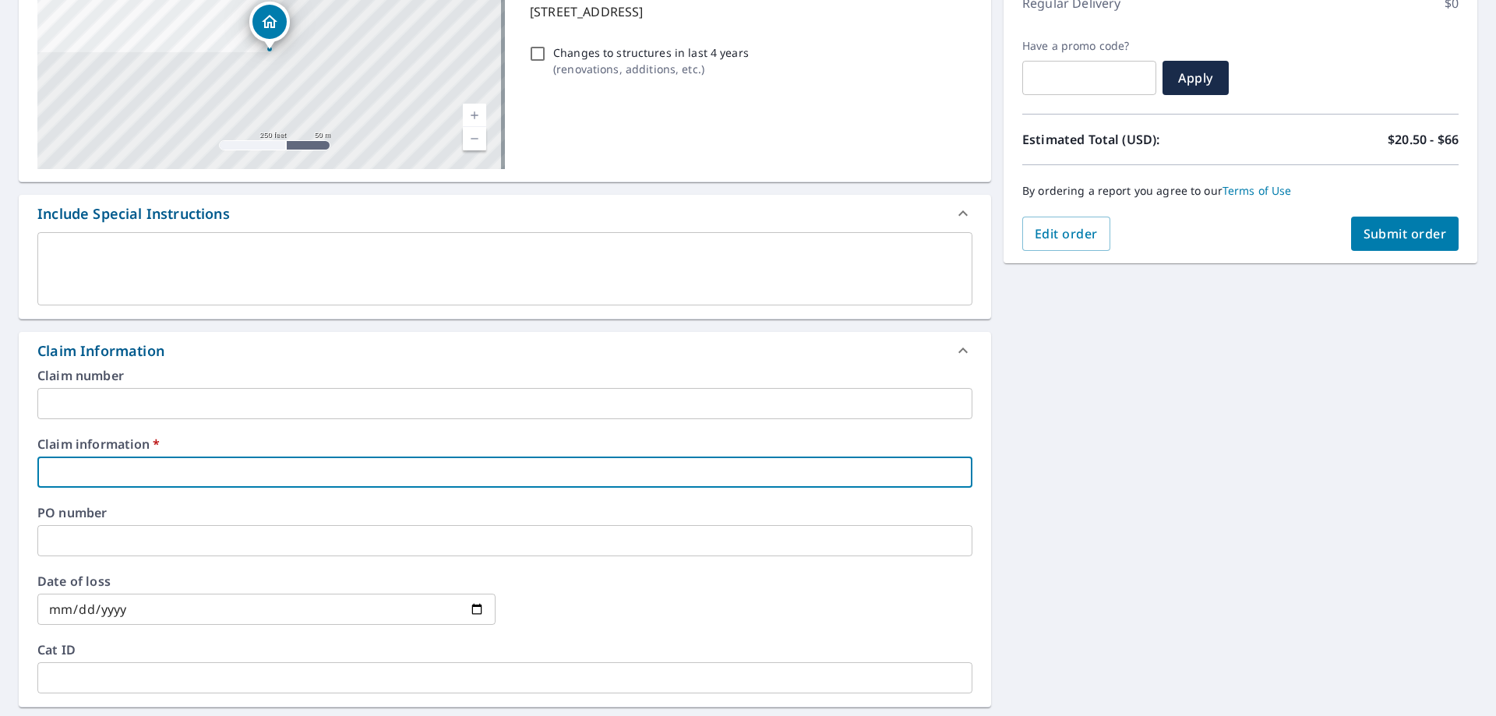
click at [122, 467] on input "text" at bounding box center [504, 471] width 935 height 31
type input "433350"
checkbox input "true"
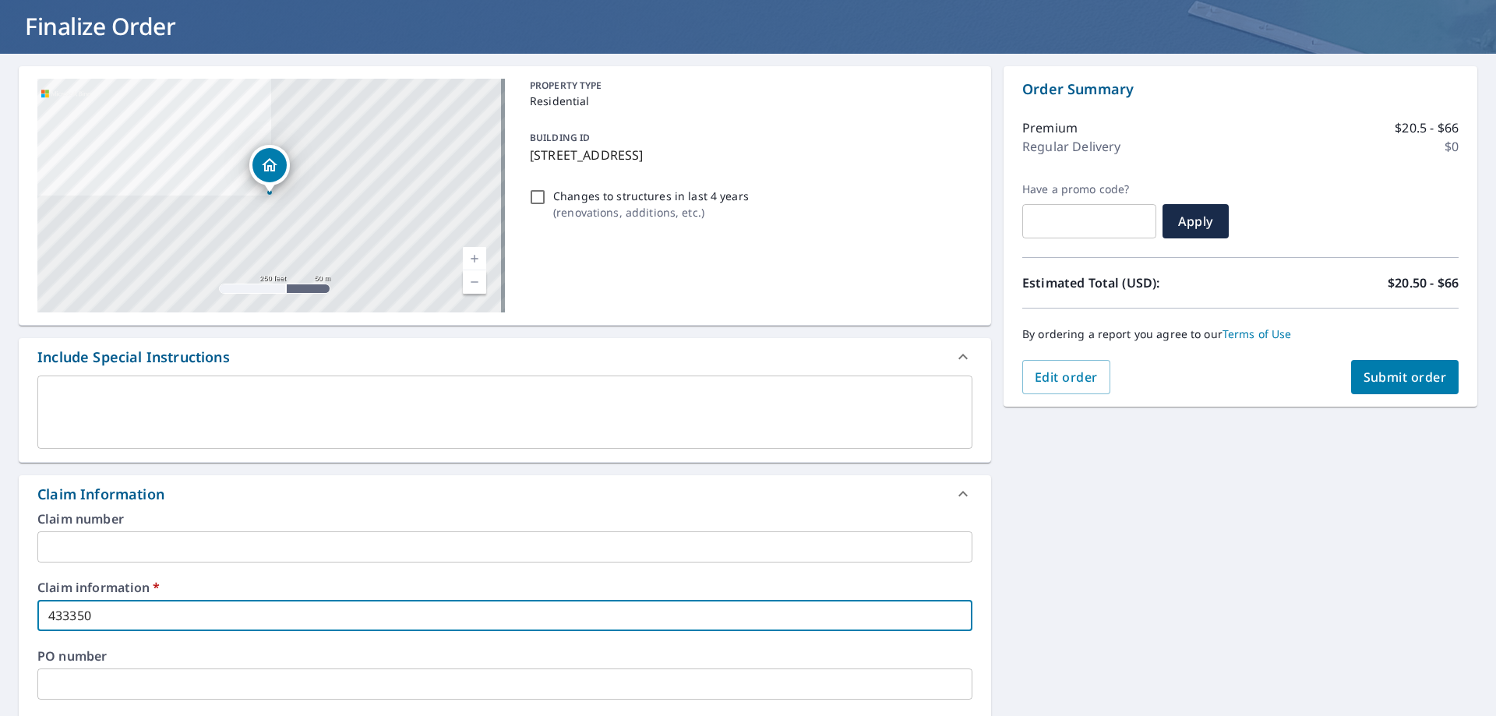
scroll to position [78, 0]
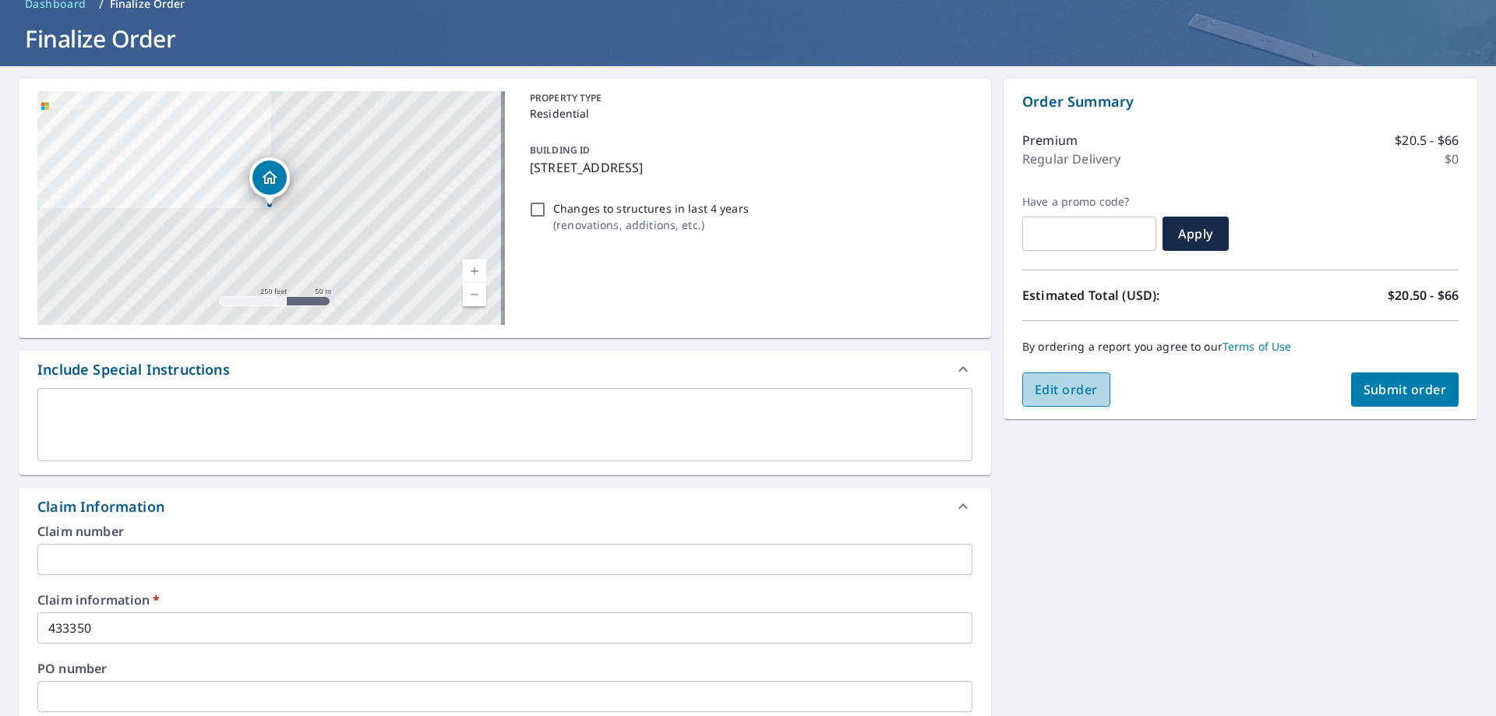
click at [1059, 388] on span "Edit order" at bounding box center [1065, 389] width 63 height 17
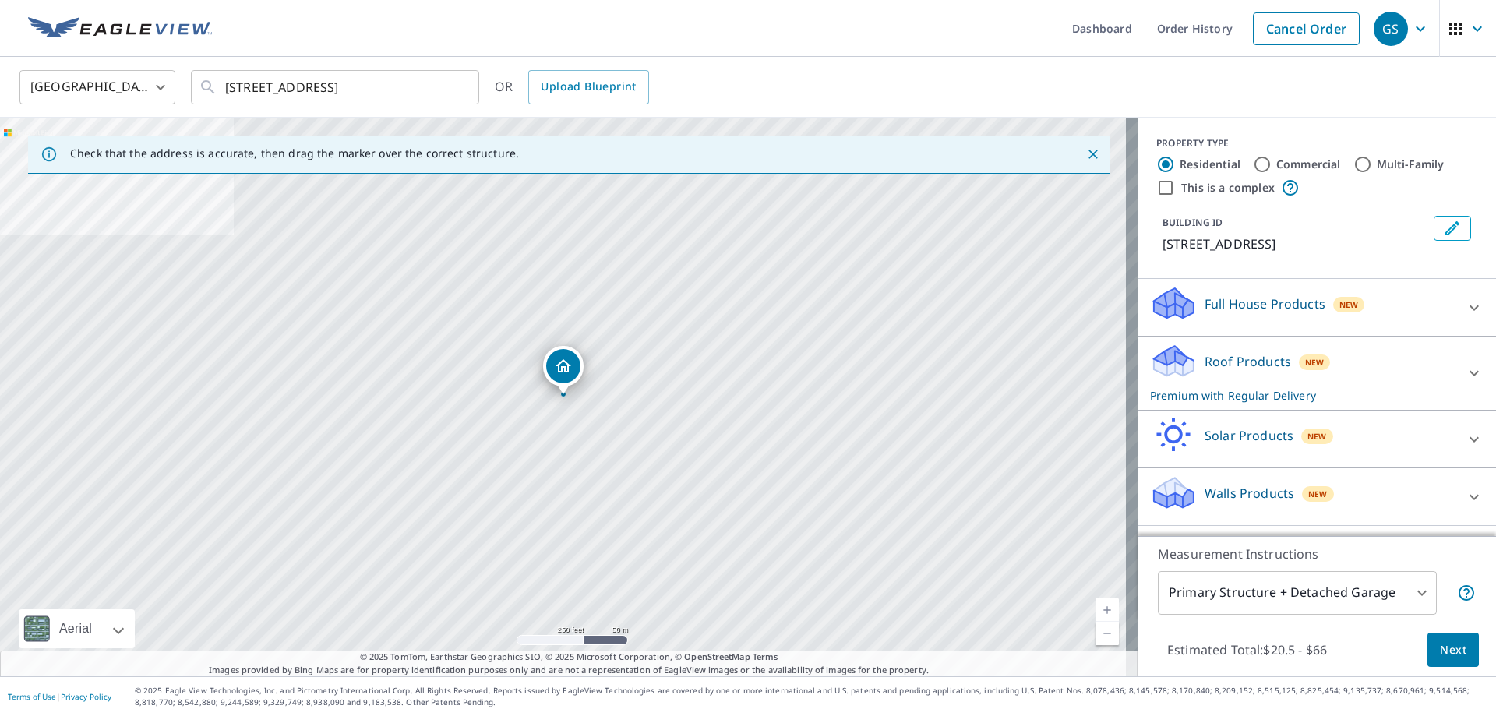
click at [1464, 307] on icon at bounding box center [1473, 307] width 19 height 19
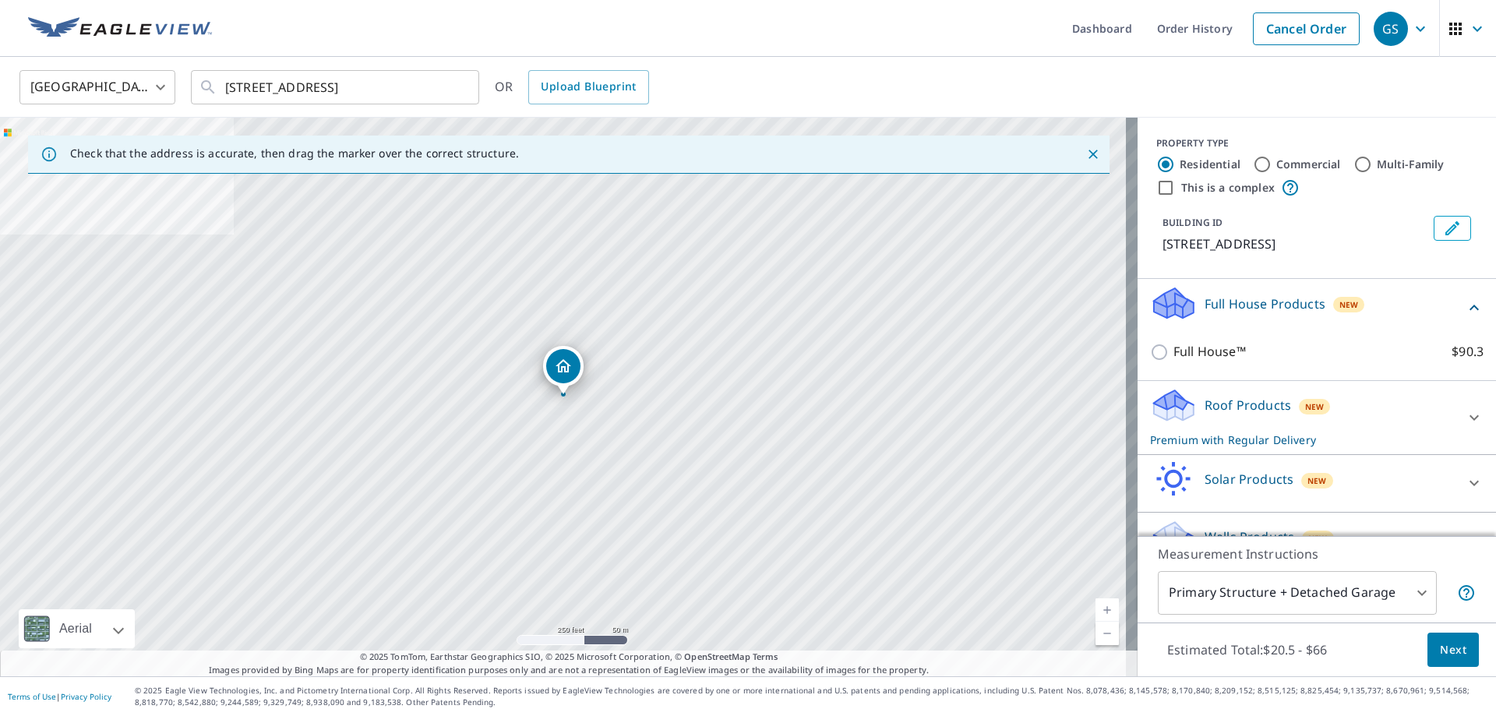
click at [1464, 412] on icon at bounding box center [1473, 417] width 19 height 19
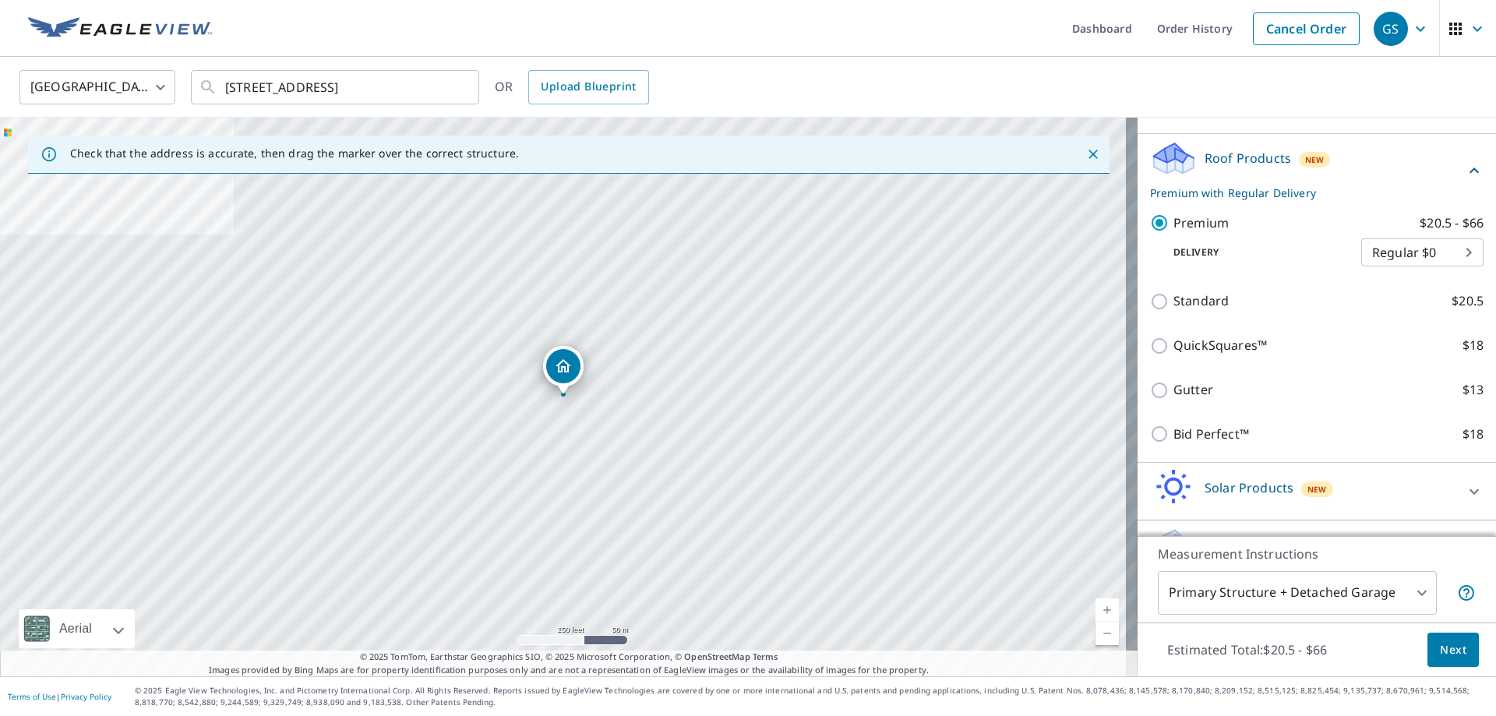
scroll to position [289, 0]
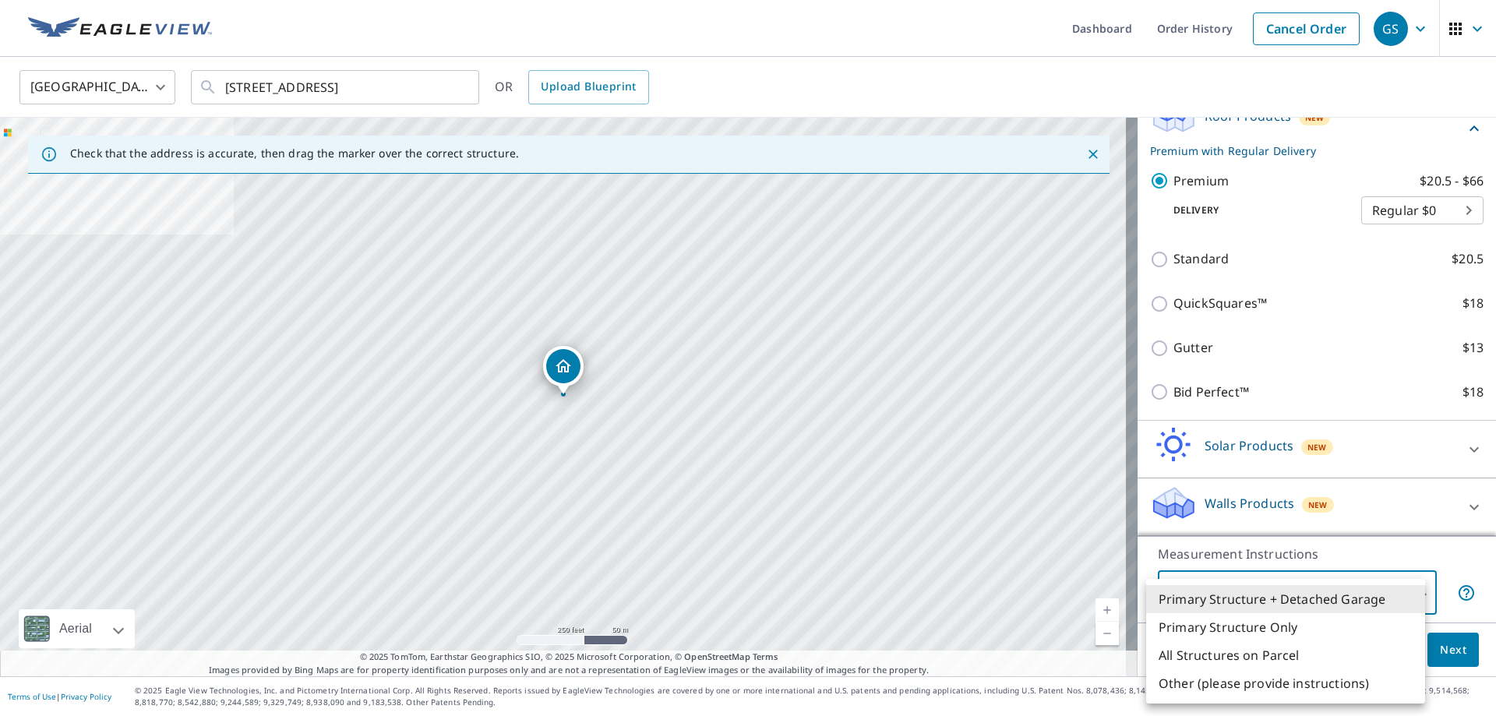
click at [1416, 594] on body "GS GS Dashboard Order History Cancel Order GS United States US ​ 53 Shore Rd So…" at bounding box center [748, 358] width 1496 height 716
click at [1273, 656] on li "All Structures on Parcel" at bounding box center [1285, 655] width 279 height 28
type input "3"
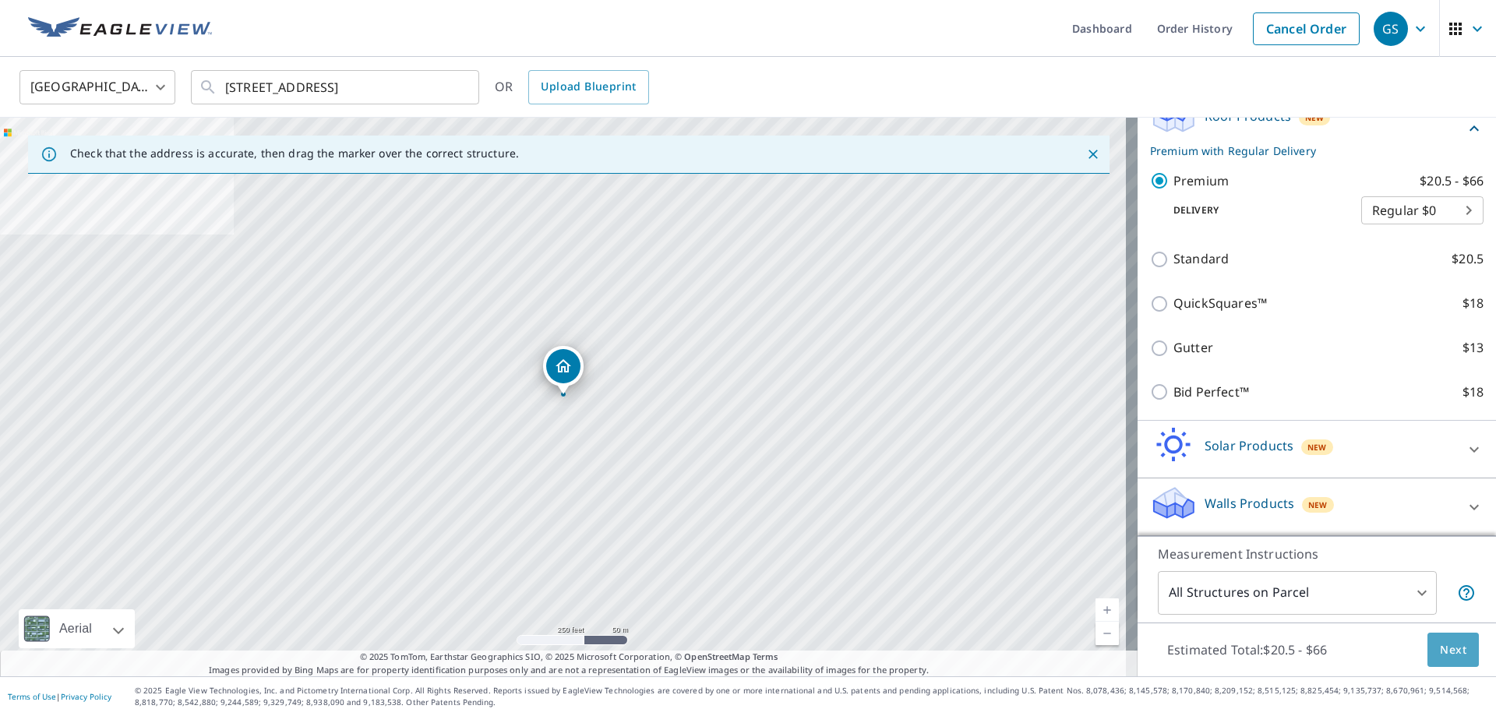
click at [1442, 645] on span "Next" at bounding box center [1453, 649] width 26 height 19
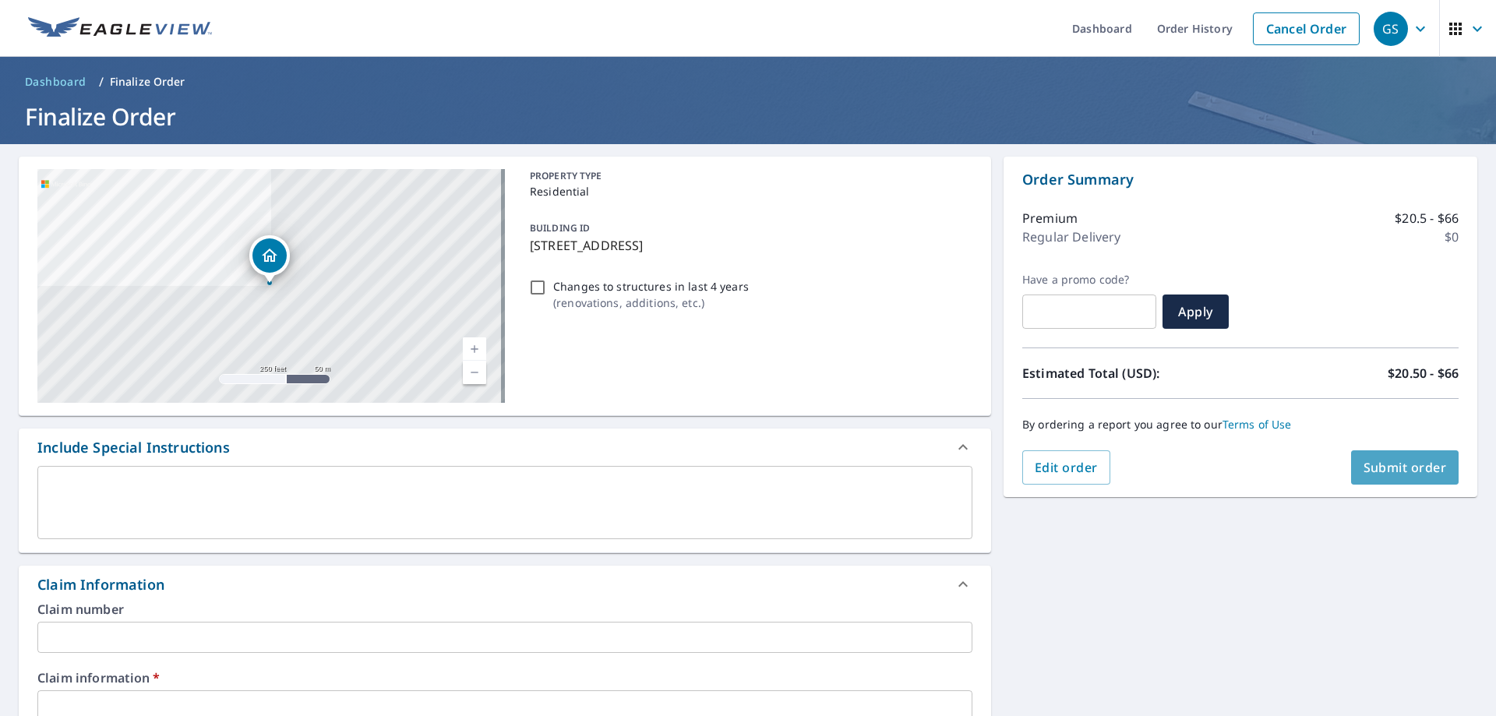
click at [1374, 466] on span "Submit order" at bounding box center [1404, 467] width 83 height 17
checkbox input "true"
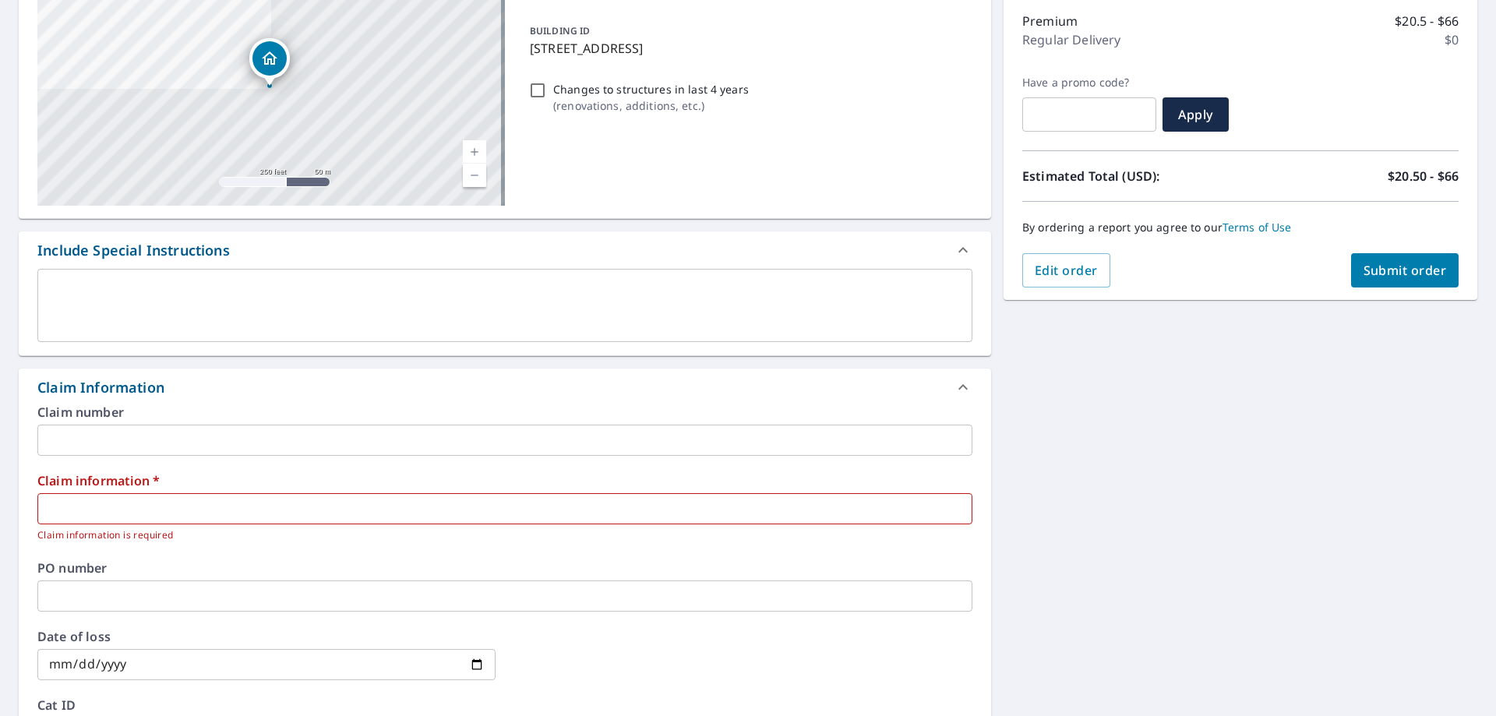
scroll to position [234, 0]
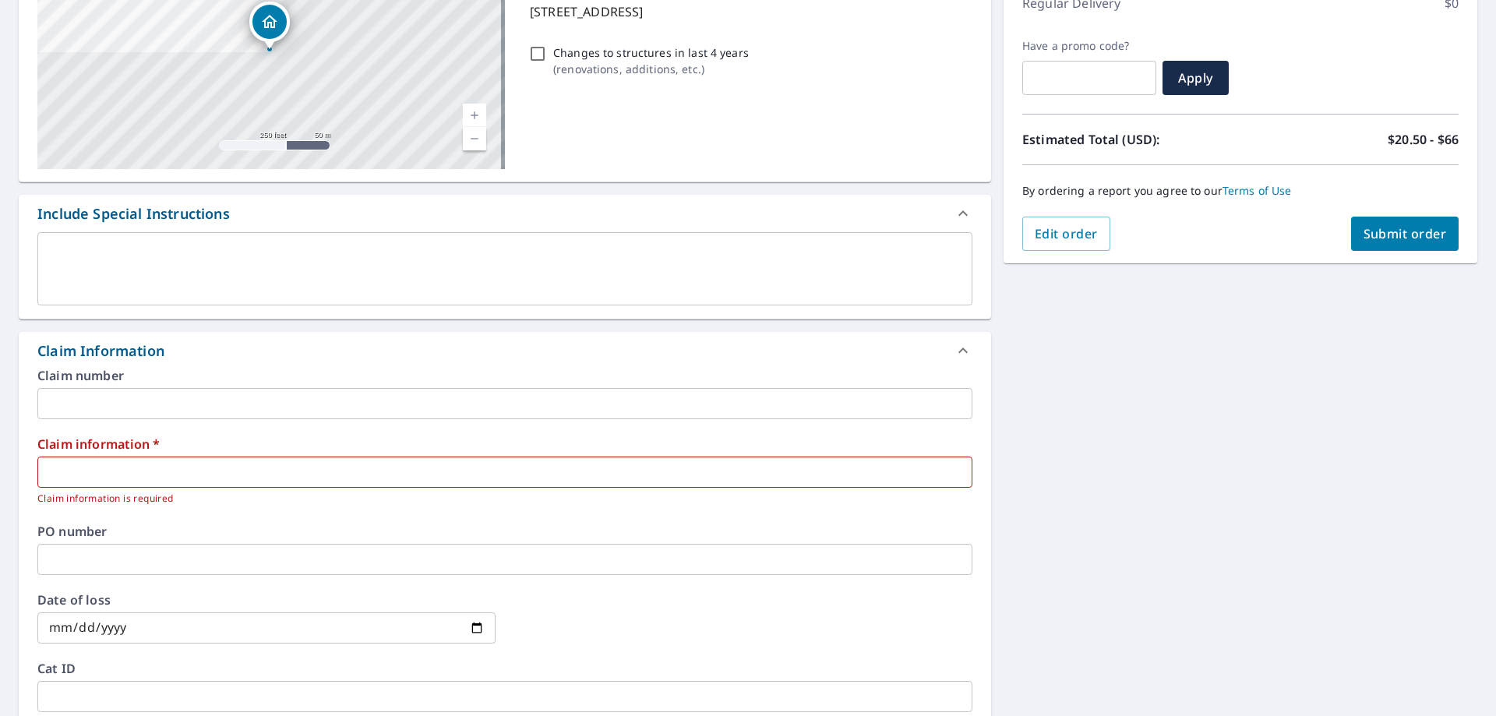
click at [70, 466] on input "text" at bounding box center [504, 471] width 935 height 31
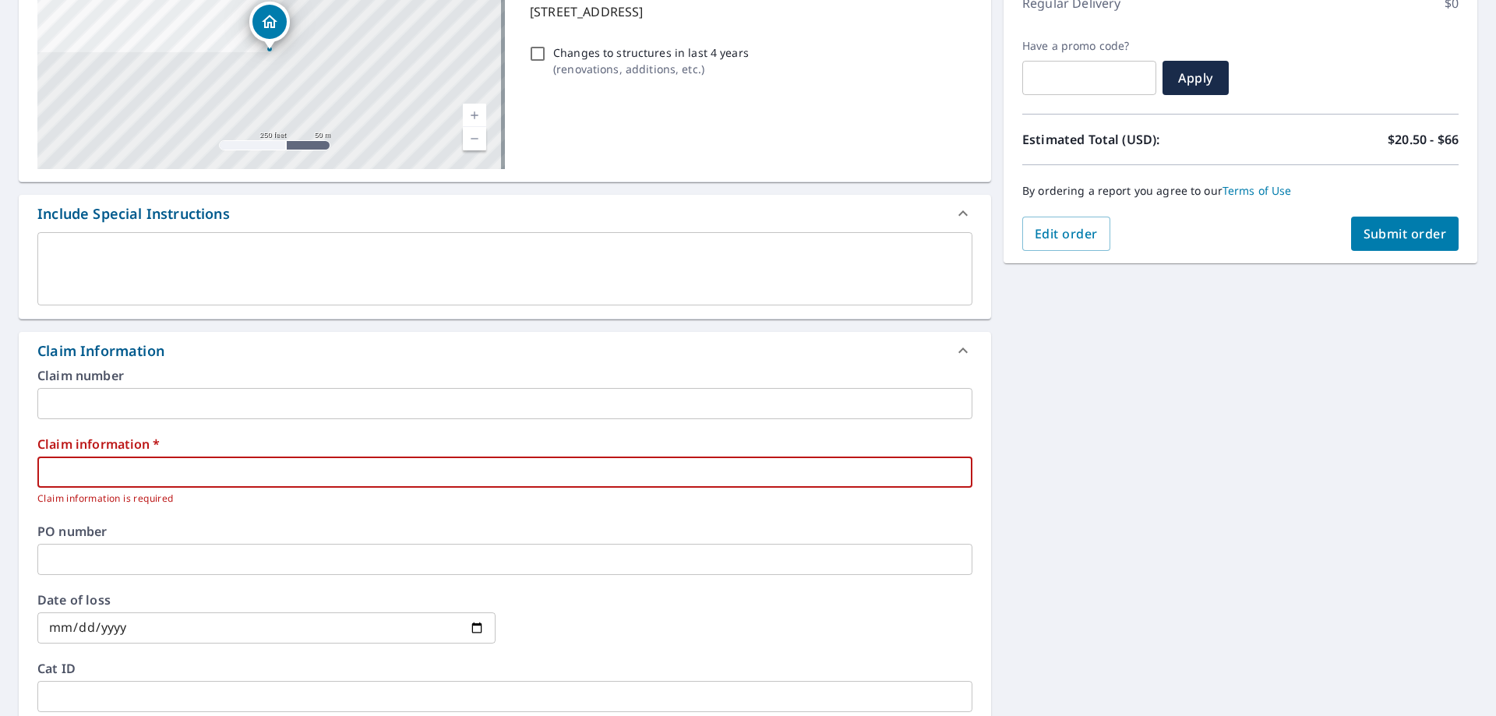
type input "433350"
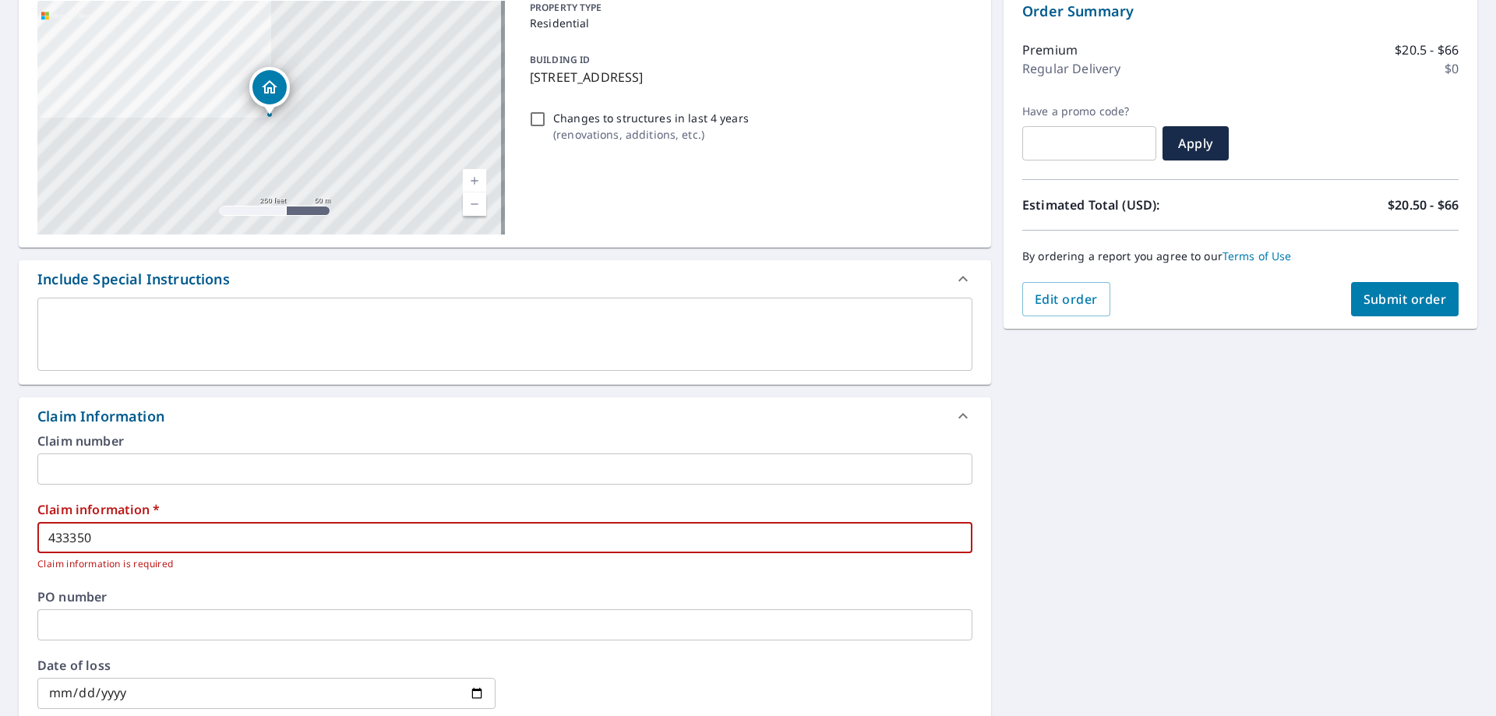
scroll to position [90, 0]
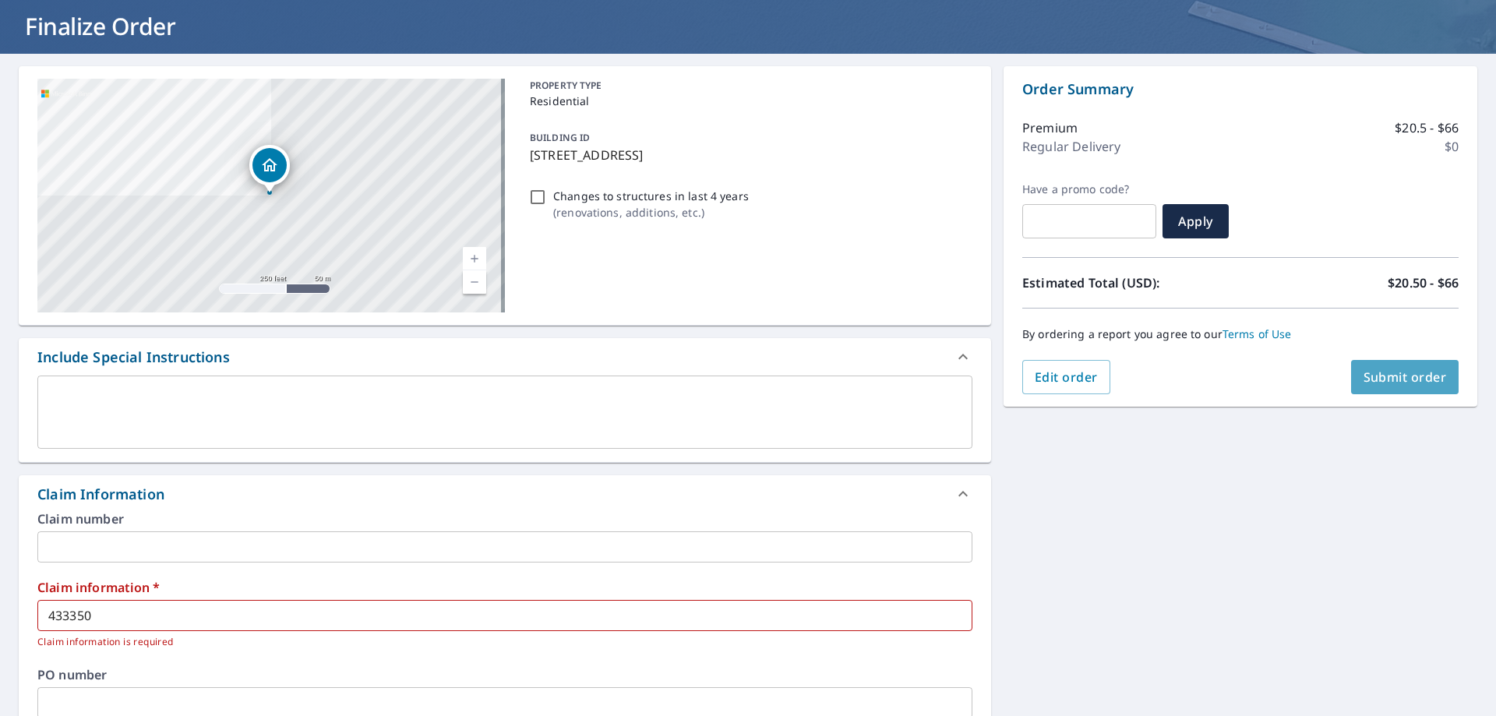
click at [1400, 374] on span "Submit order" at bounding box center [1404, 376] width 83 height 17
checkbox input "true"
